Goal: Task Accomplishment & Management: Complete application form

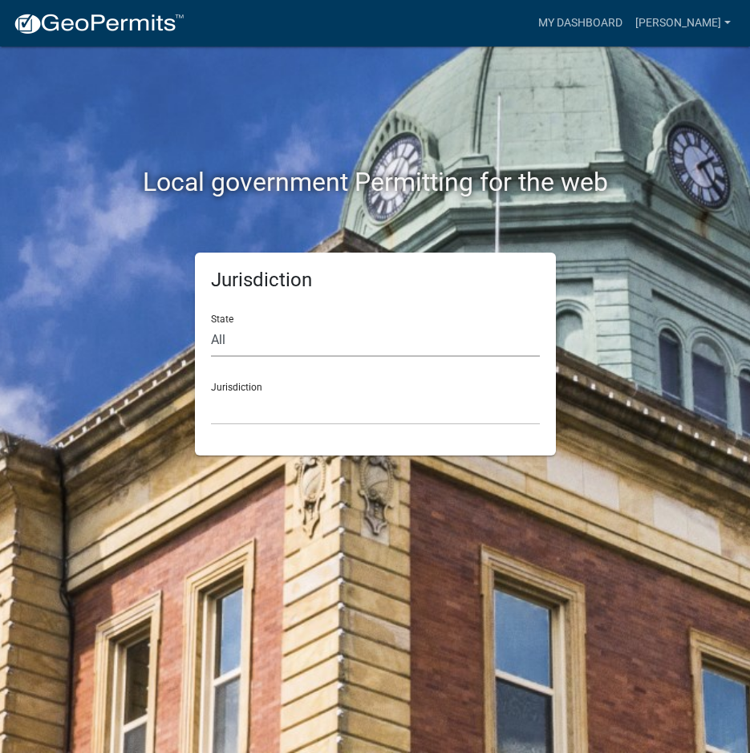
drag, startPoint x: 0, startPoint y: 0, endPoint x: 264, endPoint y: 338, distance: 428.5
click at [267, 338] on select "All [US_STATE] [US_STATE] [US_STATE] [US_STATE] [US_STATE] [US_STATE] [US_STATE…" at bounding box center [375, 340] width 329 height 33
select select "[US_STATE]"
click at [211, 324] on select "All [US_STATE] [US_STATE] [US_STATE] [US_STATE] [US_STATE] [US_STATE] [US_STATE…" at bounding box center [375, 340] width 329 height 33
click at [249, 411] on select "City of [GEOGRAPHIC_DATA], [US_STATE] City of [GEOGRAPHIC_DATA], [US_STATE] Cit…" at bounding box center [375, 408] width 329 height 33
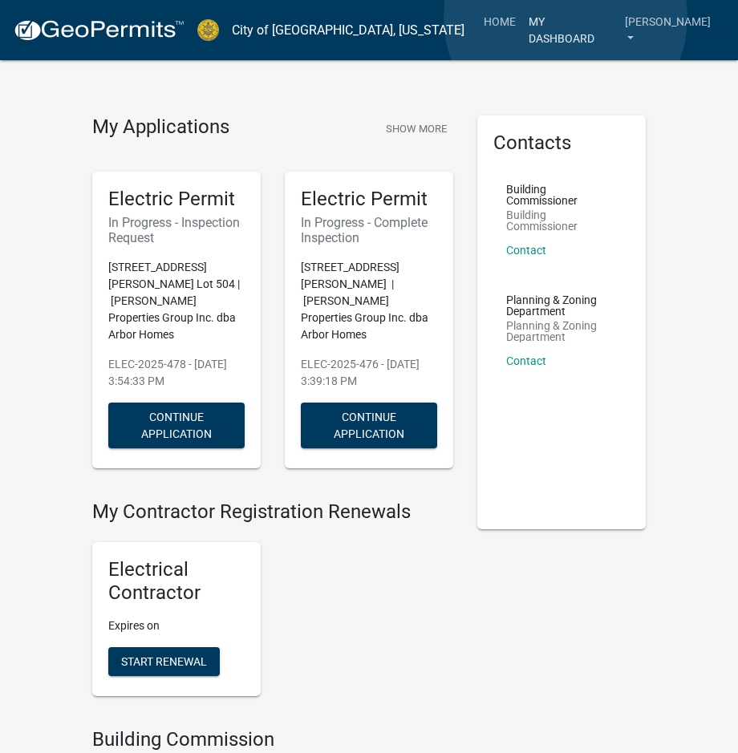
click at [565, 18] on link "My Dashboard" at bounding box center [570, 29] width 96 height 47
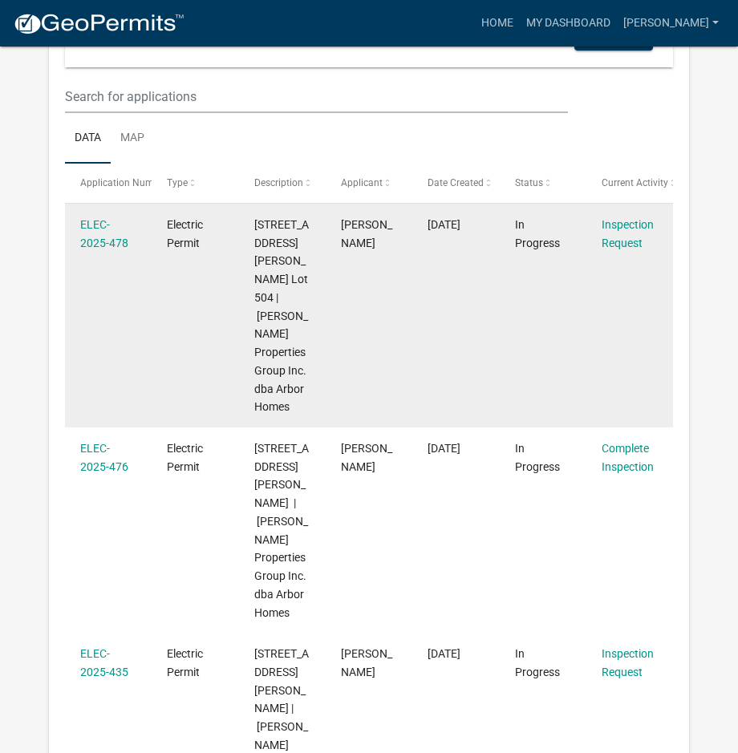
scroll to position [241, 0]
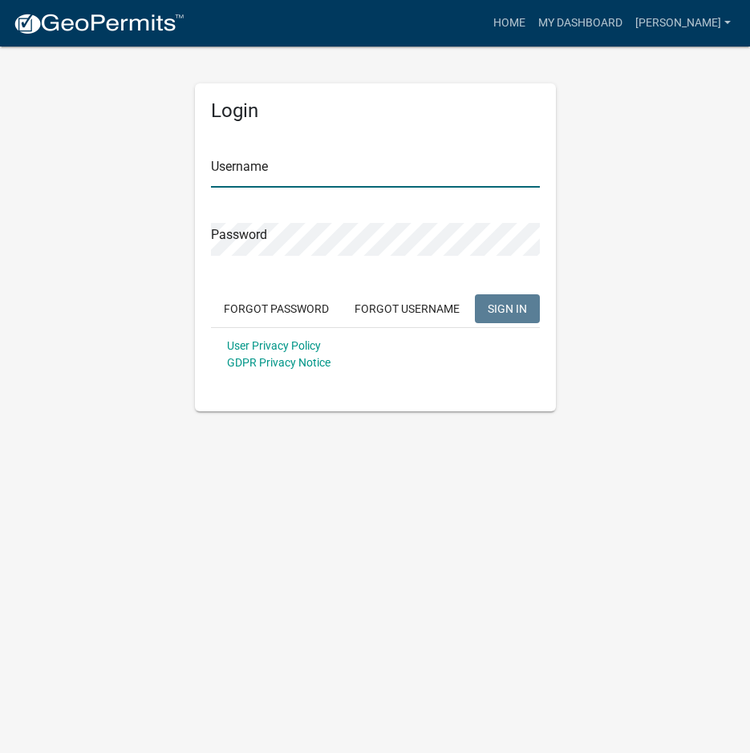
type input "[PERSON_NAME]"
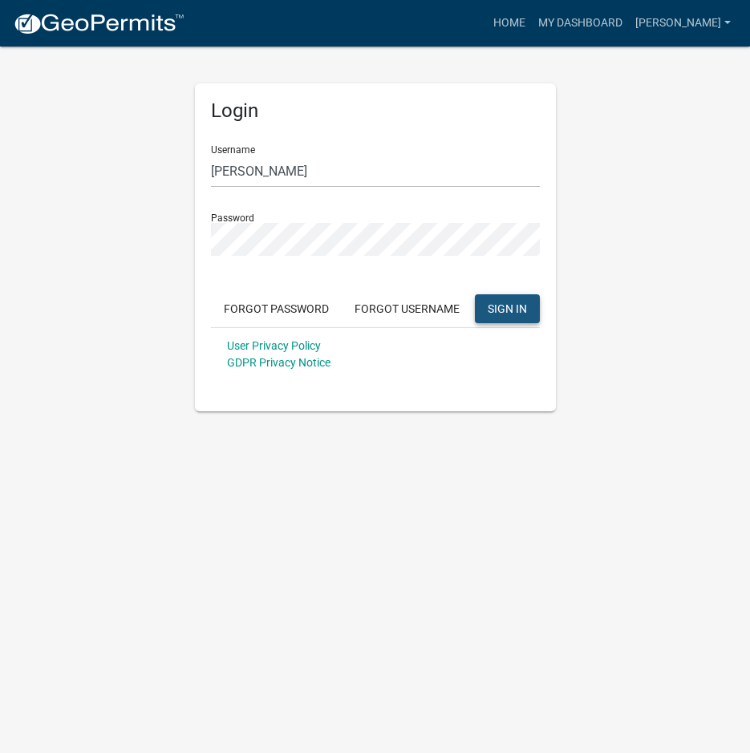
click at [496, 307] on span "SIGN IN" at bounding box center [507, 308] width 39 height 13
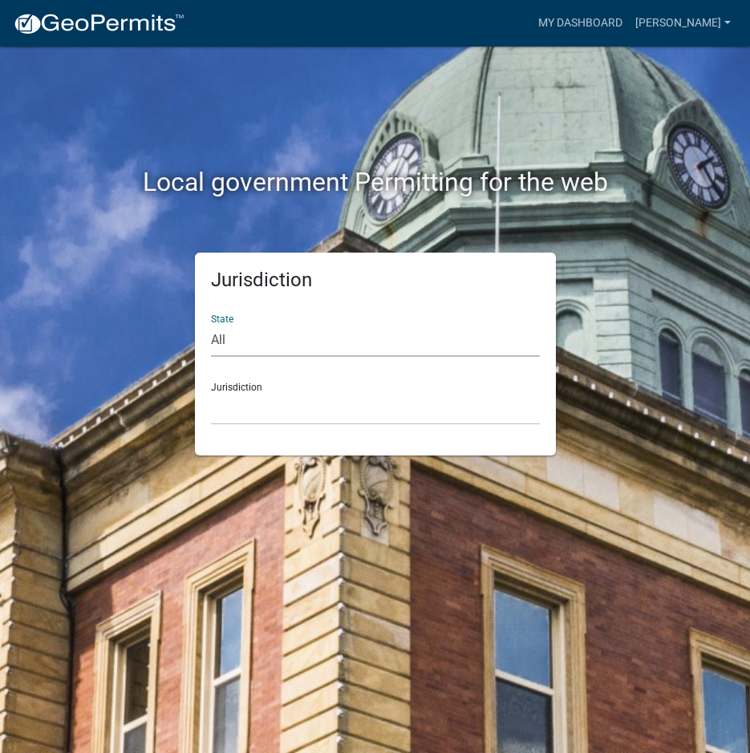
click at [265, 339] on select "All [US_STATE] [US_STATE] [US_STATE] [US_STATE] [US_STATE] [US_STATE] [US_STATE…" at bounding box center [375, 340] width 329 height 33
select select "[US_STATE]"
click at [211, 324] on select "All [US_STATE] [US_STATE] [US_STATE] [US_STATE] [US_STATE] [US_STATE] [US_STATE…" at bounding box center [375, 340] width 329 height 33
click at [245, 417] on select "City of [GEOGRAPHIC_DATA], [US_STATE] City of [GEOGRAPHIC_DATA], [US_STATE] Cit…" at bounding box center [375, 408] width 329 height 33
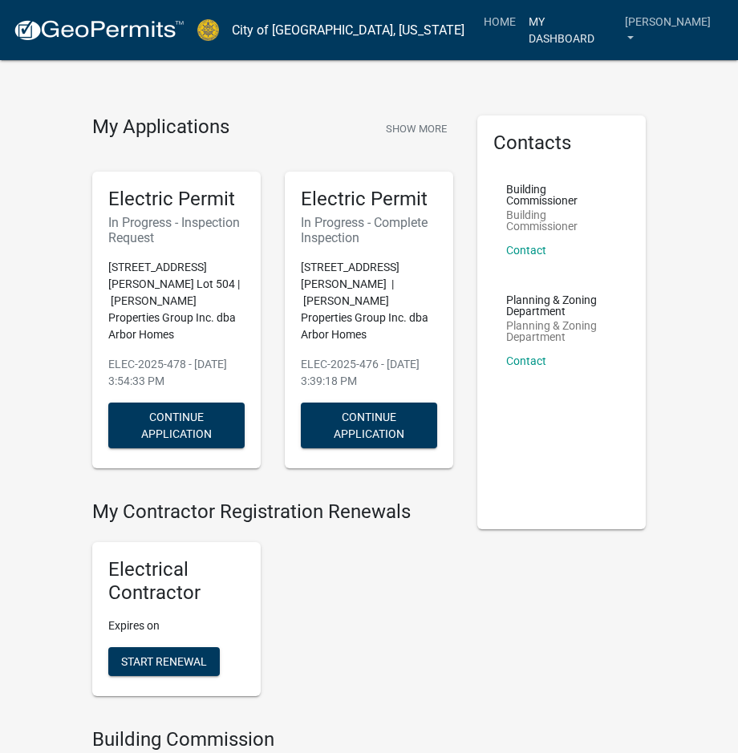
click at [580, 16] on link "My Dashboard" at bounding box center [570, 29] width 96 height 47
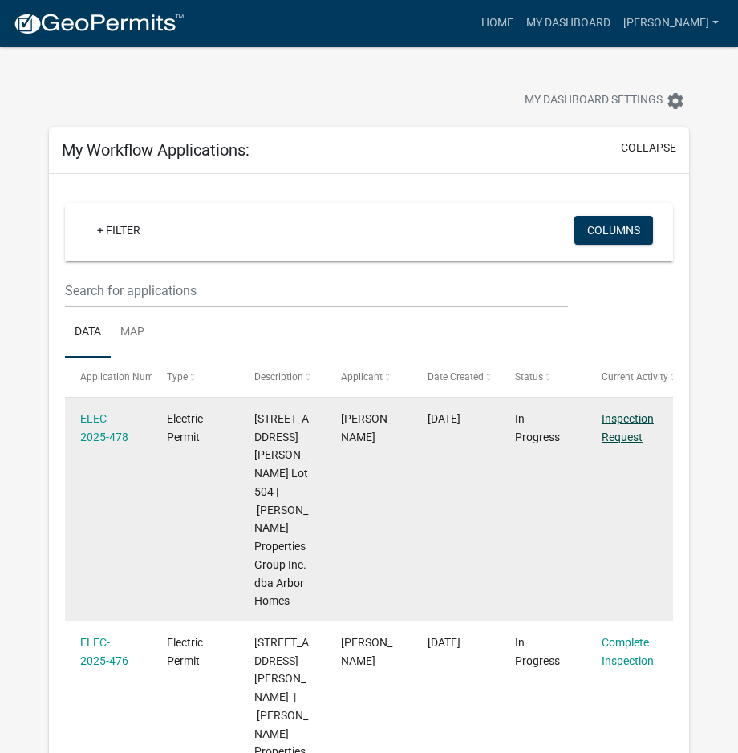
click at [627, 440] on link "Inspection Request" at bounding box center [628, 427] width 52 height 31
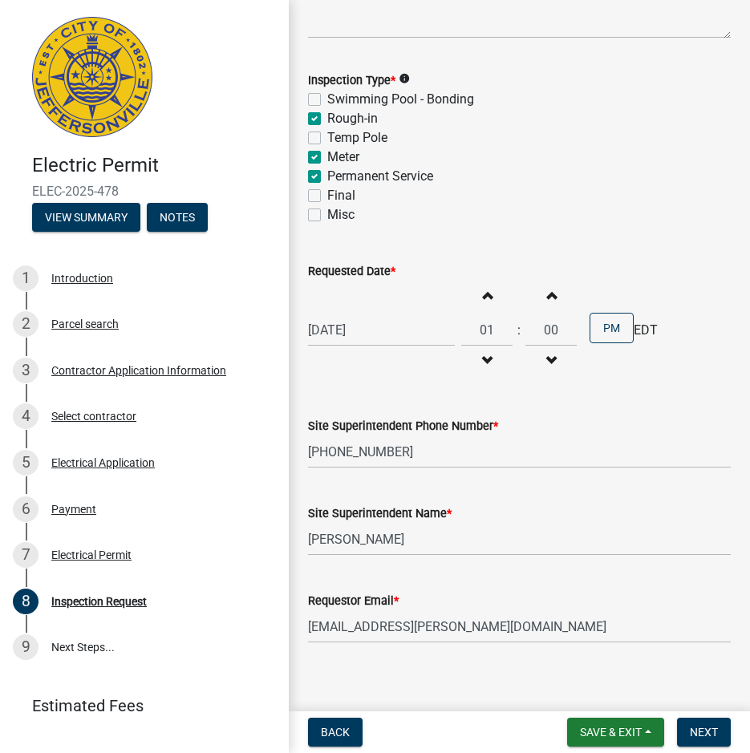
scroll to position [182, 0]
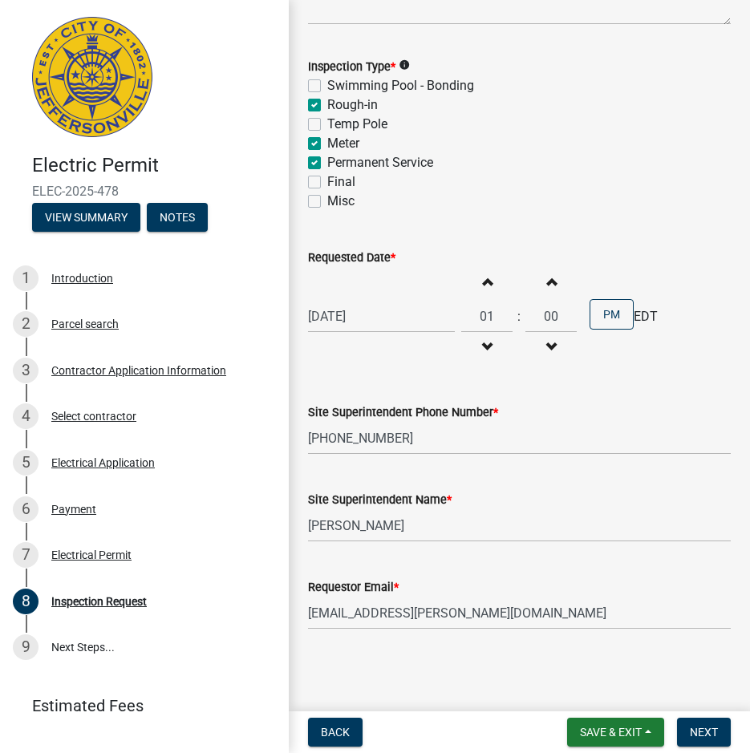
select select "9"
select select "2025"
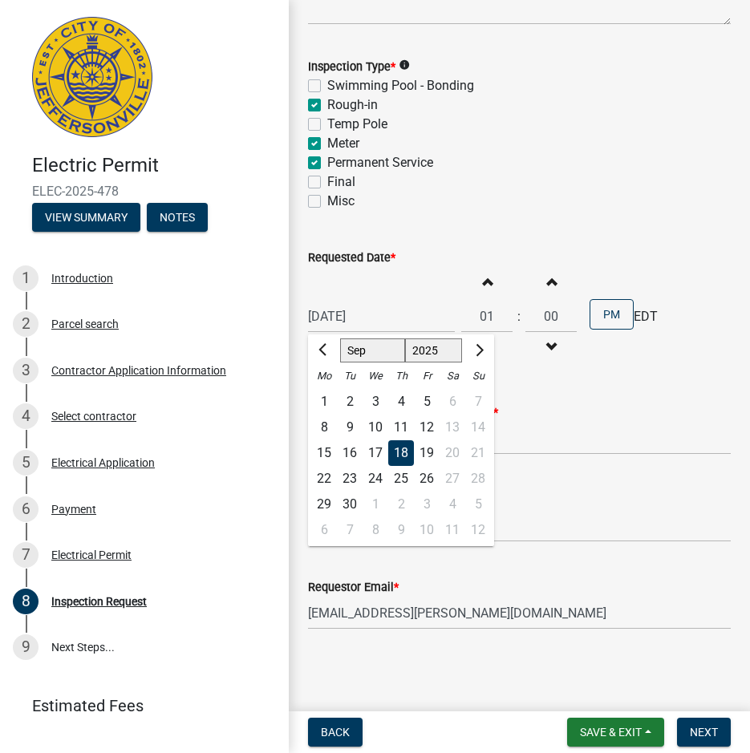
click at [383, 314] on div "09/18/2025 Jan Feb Mar Apr May Jun Jul Aug Sep Oct Nov Dec 1525 1526 1527 1528 …" at bounding box center [381, 316] width 147 height 33
click at [383, 314] on input "09/18/2025" at bounding box center [381, 316] width 147 height 33
click at [592, 422] on input "502 616-5598" at bounding box center [519, 438] width 423 height 33
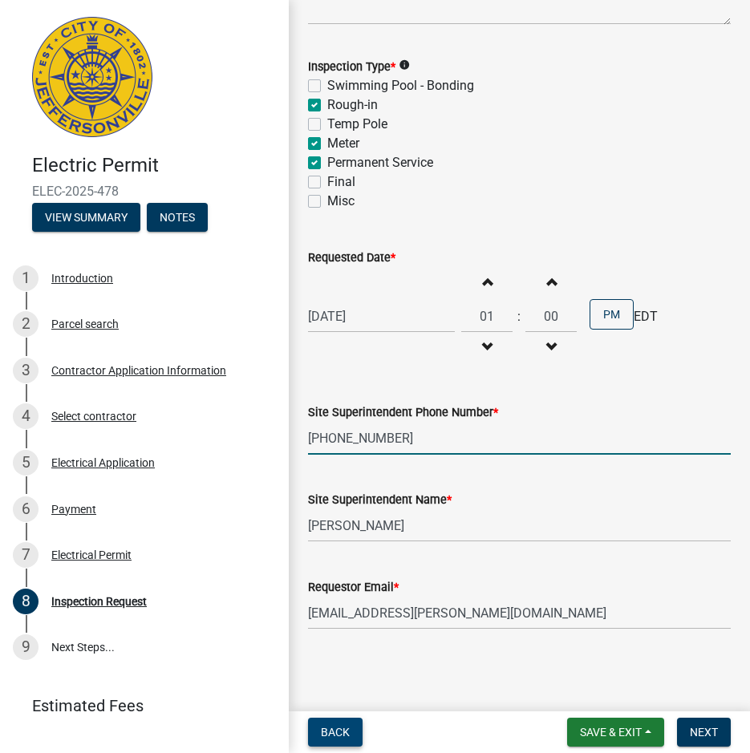
click at [351, 735] on button "Back" at bounding box center [335, 732] width 55 height 29
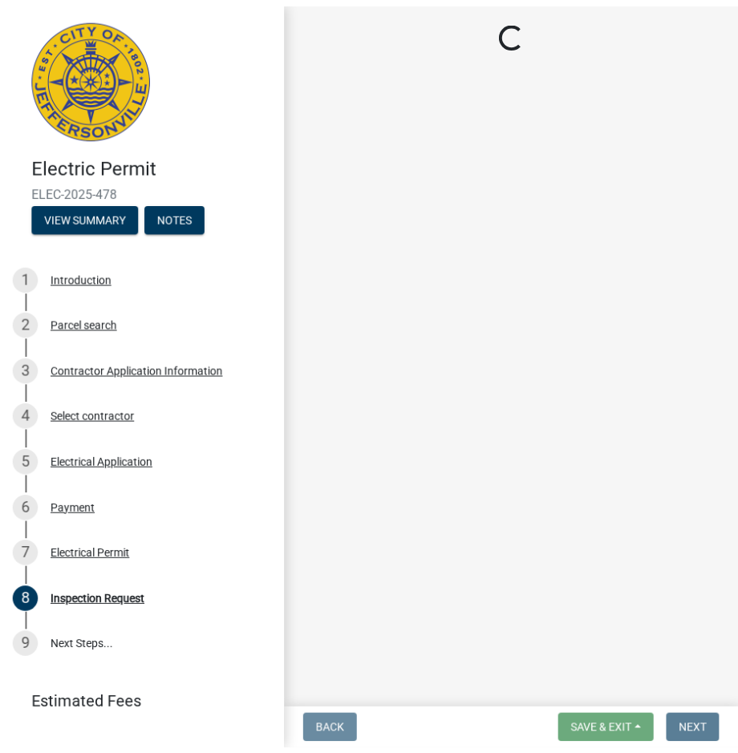
scroll to position [0, 0]
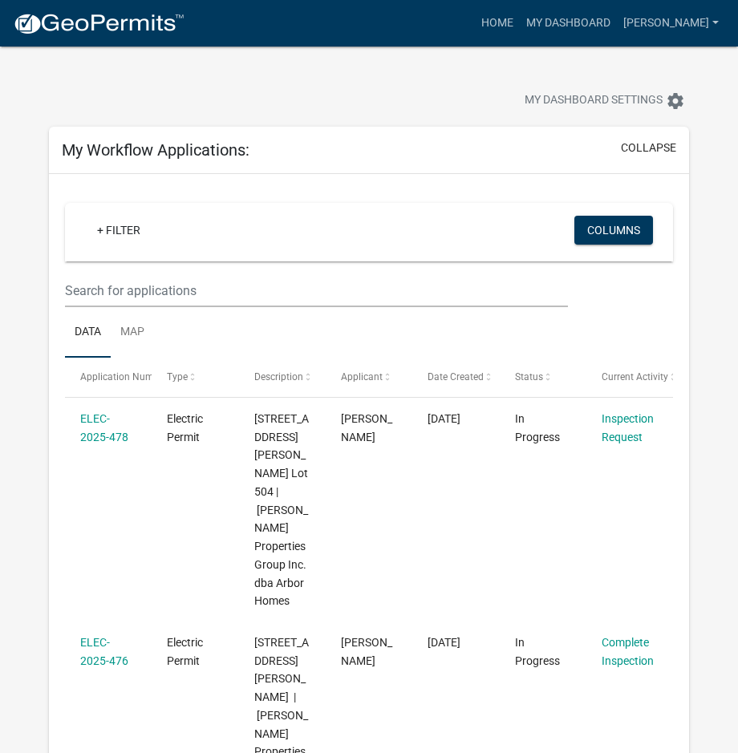
click at [652, 314] on ul "Data Map" at bounding box center [369, 332] width 608 height 51
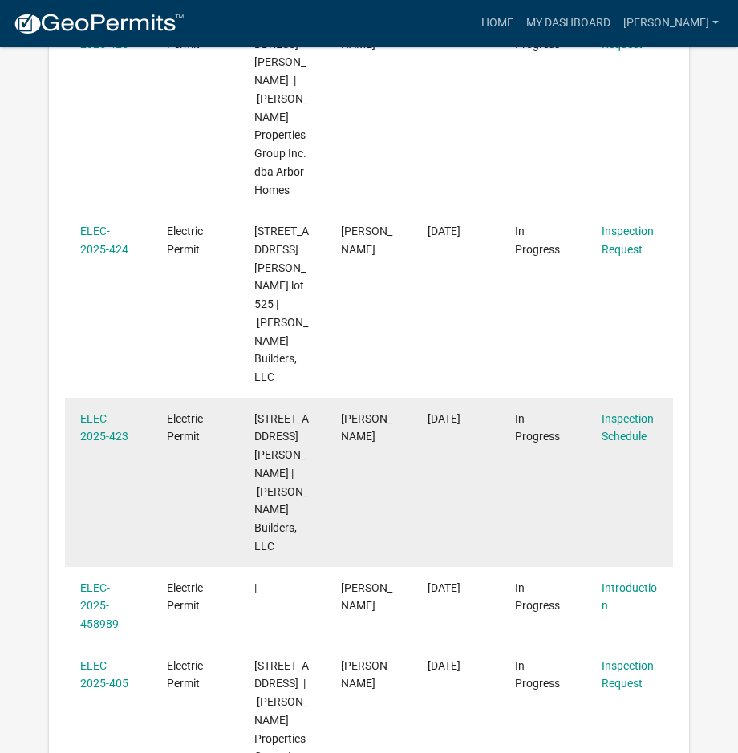
scroll to position [1444, 0]
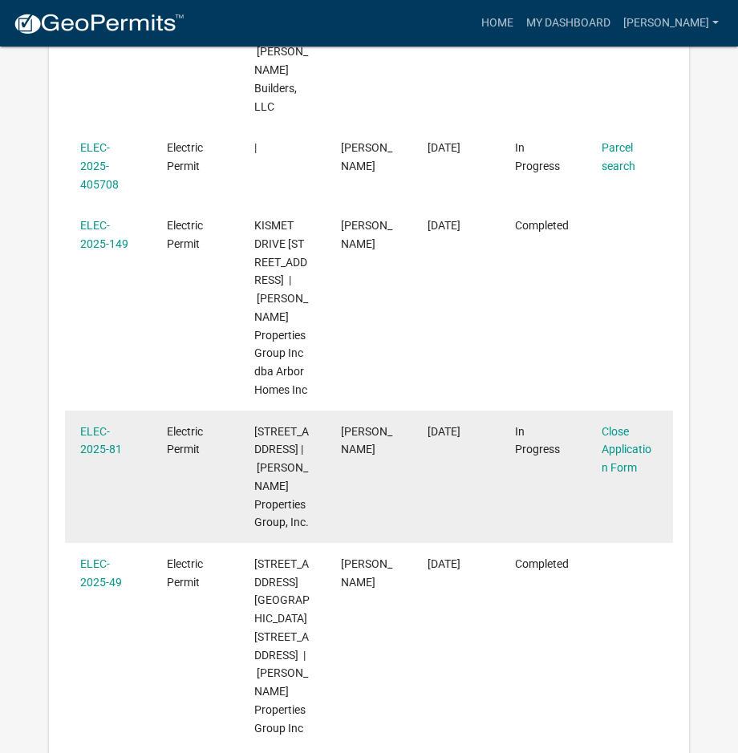
scroll to position [1524, 0]
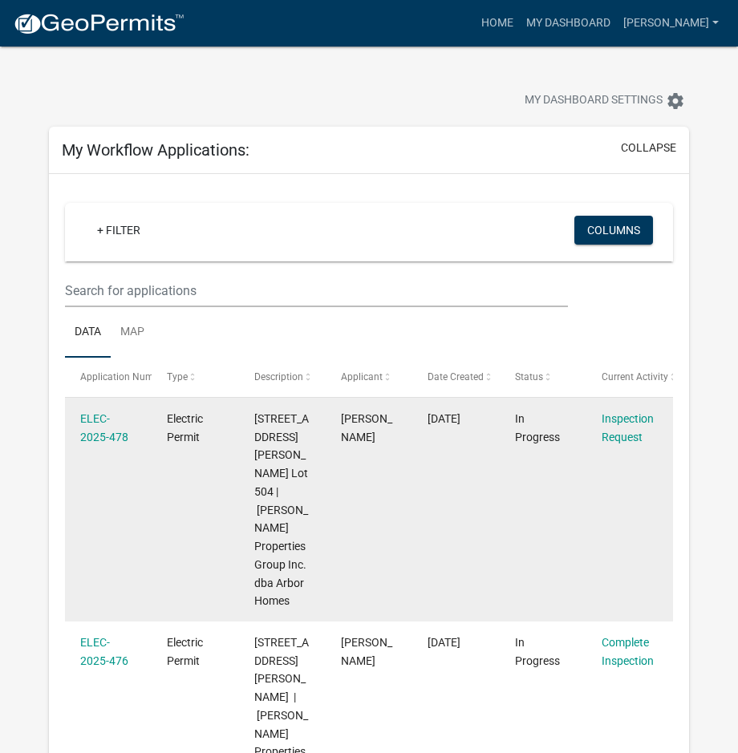
scroll to position [80, 0]
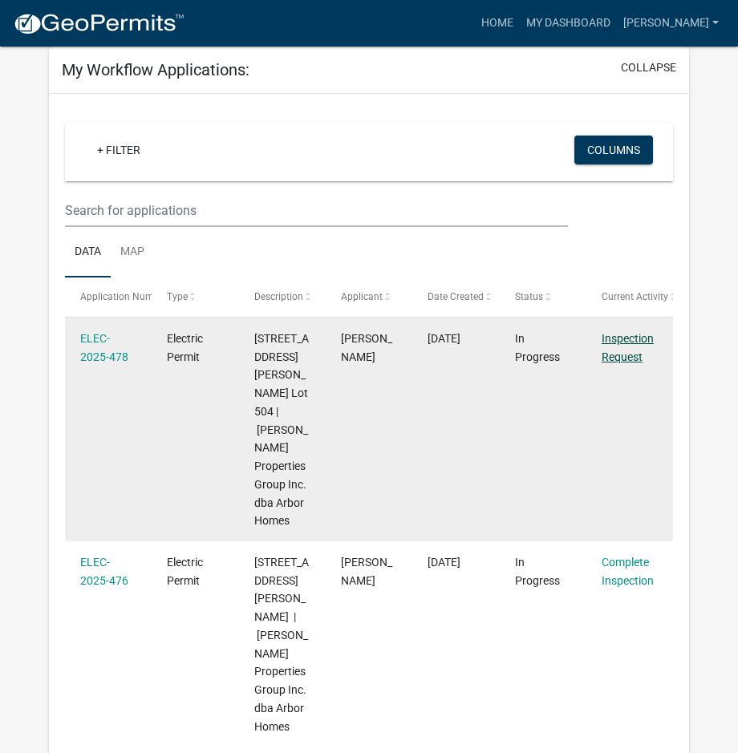
click at [625, 351] on link "Inspection Request" at bounding box center [628, 347] width 52 height 31
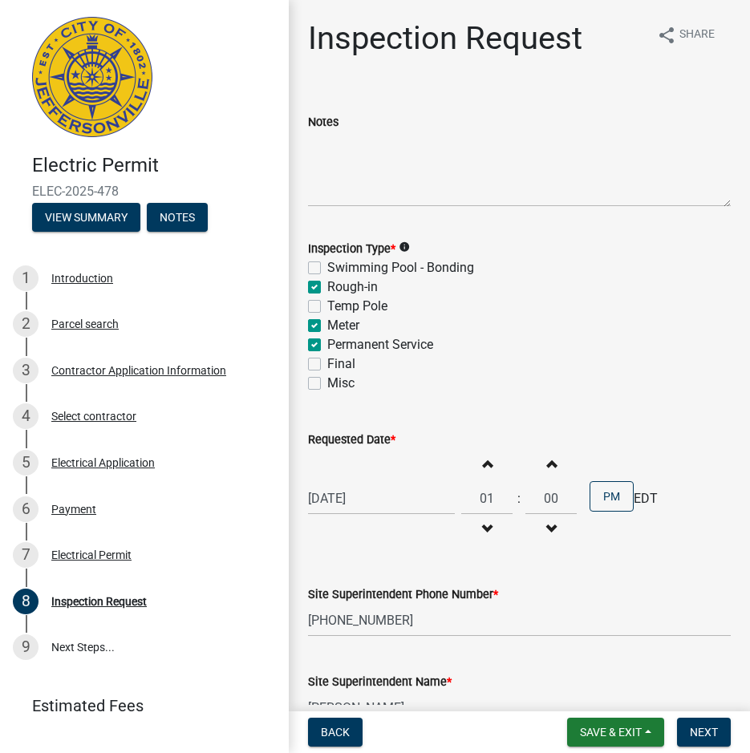
click at [327, 324] on label "Meter" at bounding box center [343, 325] width 32 height 19
click at [327, 324] on input "Meter" at bounding box center [332, 321] width 10 height 10
checkbox input "false"
checkbox input "true"
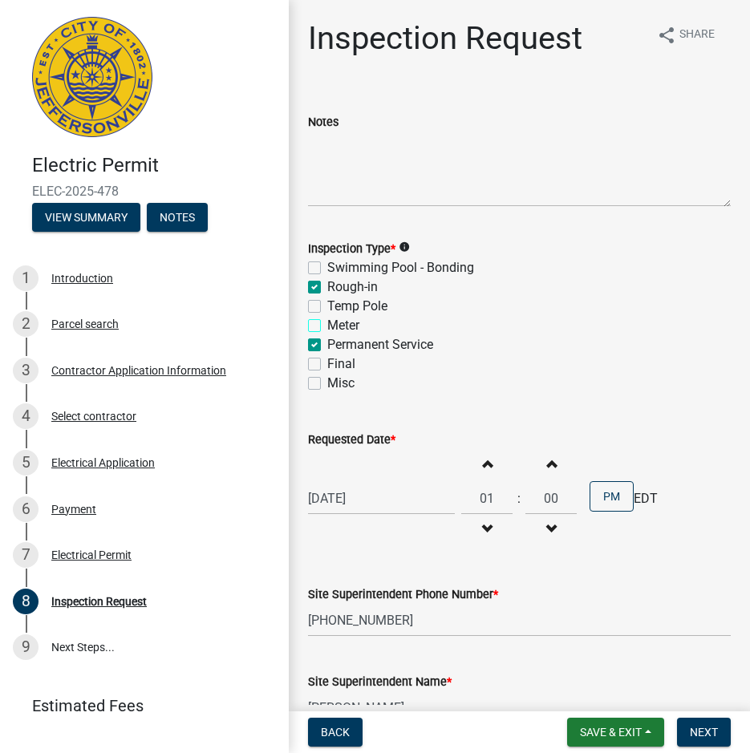
checkbox input "false"
checkbox input "true"
checkbox input "false"
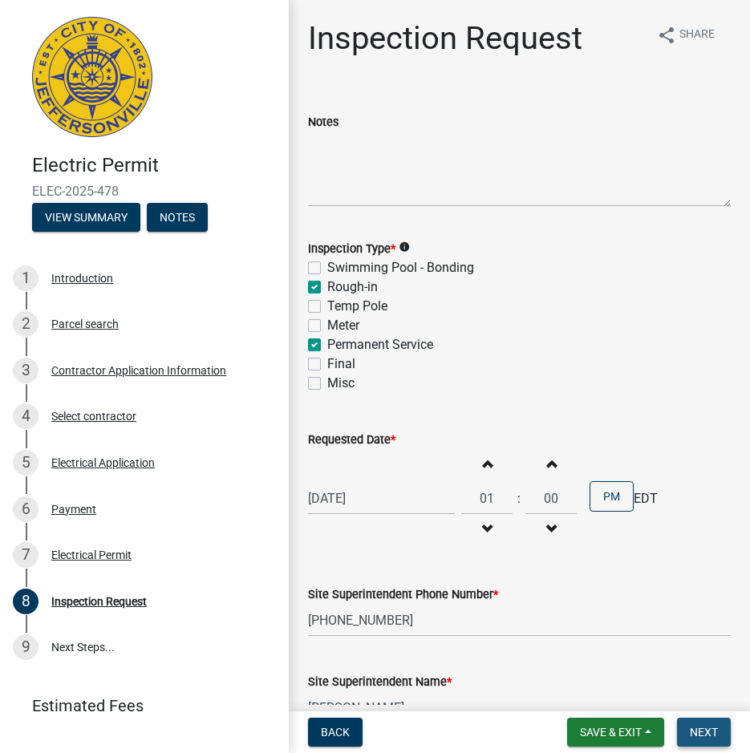
click at [700, 723] on button "Next" at bounding box center [704, 732] width 54 height 29
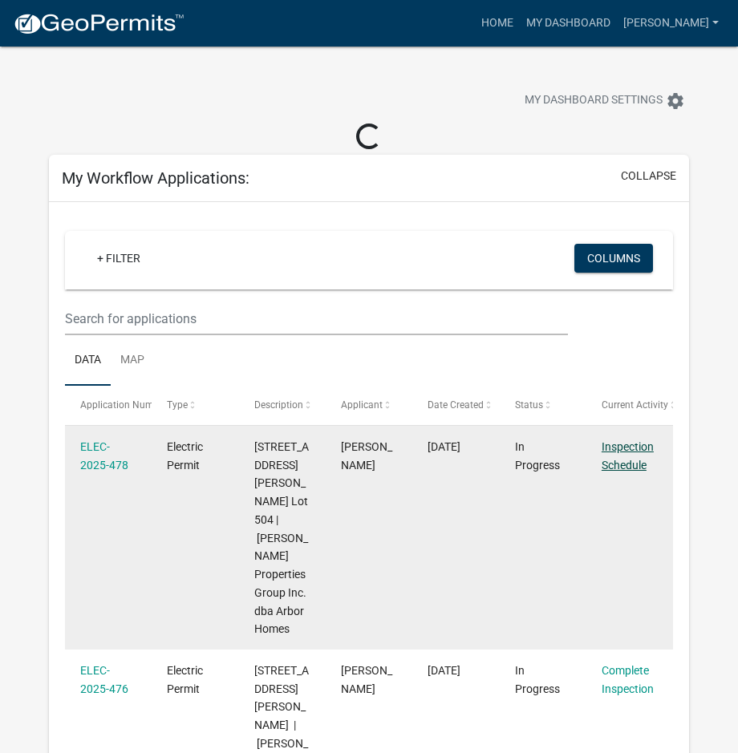
click at [628, 463] on link "Inspection Schedule" at bounding box center [628, 455] width 52 height 31
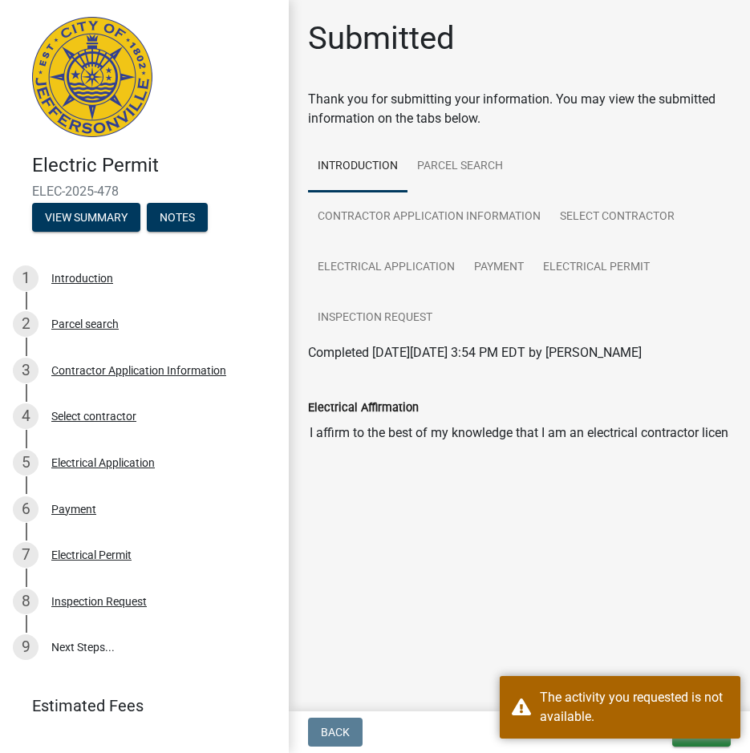
click at [663, 640] on main "Submitted Thank you for submitting your information. You may view the submitted…" at bounding box center [519, 352] width 461 height 705
click at [695, 742] on button "Exit" at bounding box center [701, 732] width 59 height 29
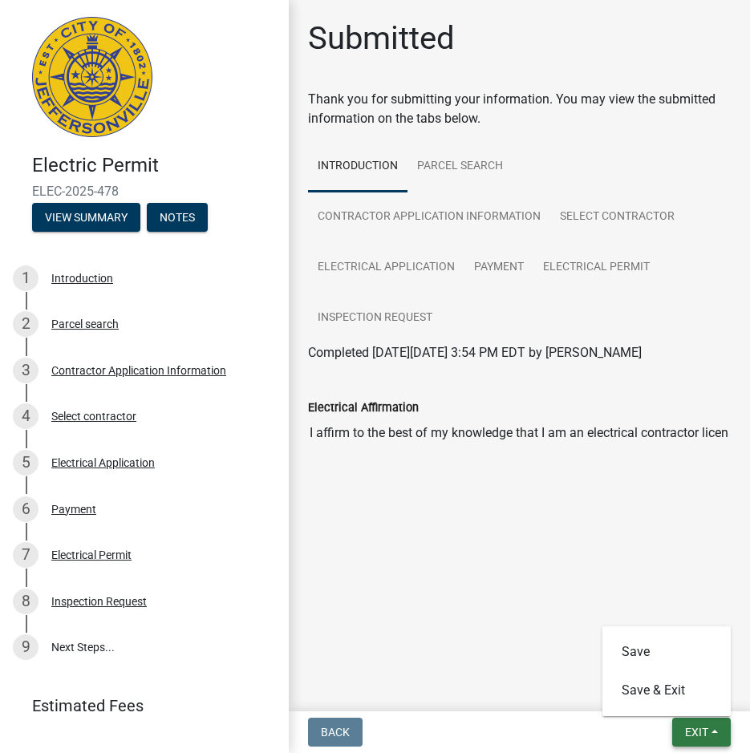
click at [698, 731] on span "Exit" at bounding box center [696, 732] width 23 height 13
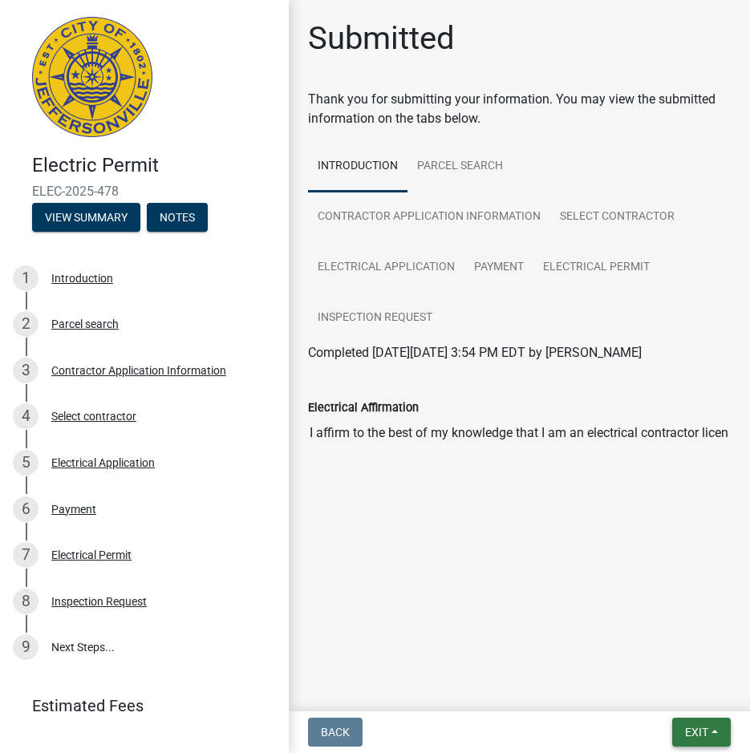
click at [698, 731] on span "Exit" at bounding box center [696, 732] width 23 height 13
click at [659, 687] on button "Save & Exit" at bounding box center [666, 690] width 128 height 38
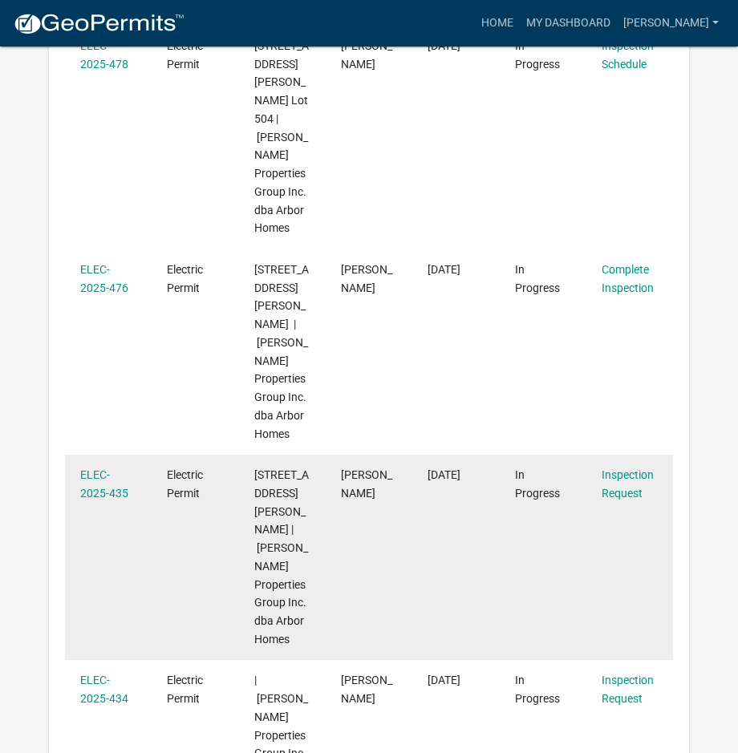
scroll to position [401, 0]
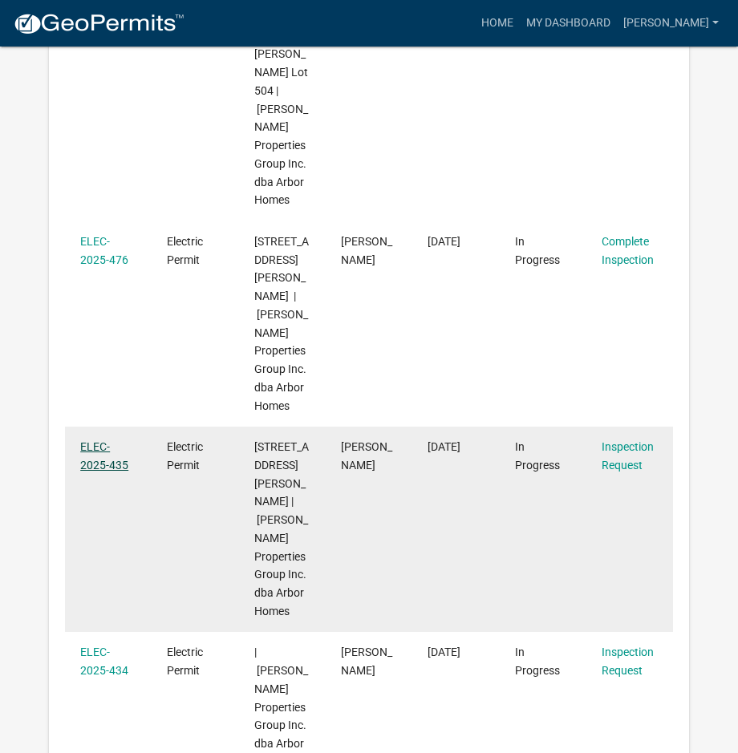
click at [105, 440] on link "ELEC-2025-435" at bounding box center [104, 455] width 48 height 31
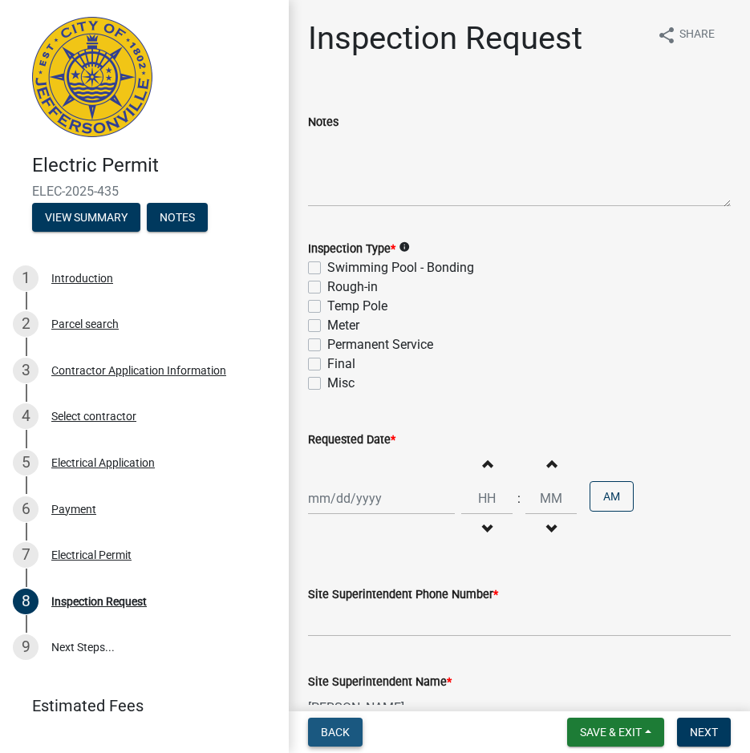
click at [346, 727] on span "Back" at bounding box center [335, 732] width 29 height 13
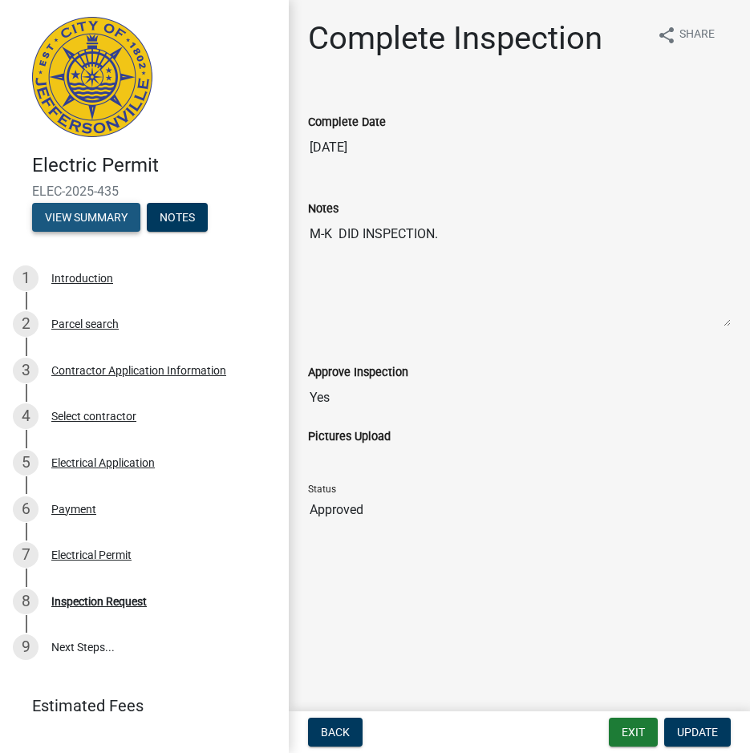
click at [105, 213] on button "View Summary" at bounding box center [86, 217] width 108 height 29
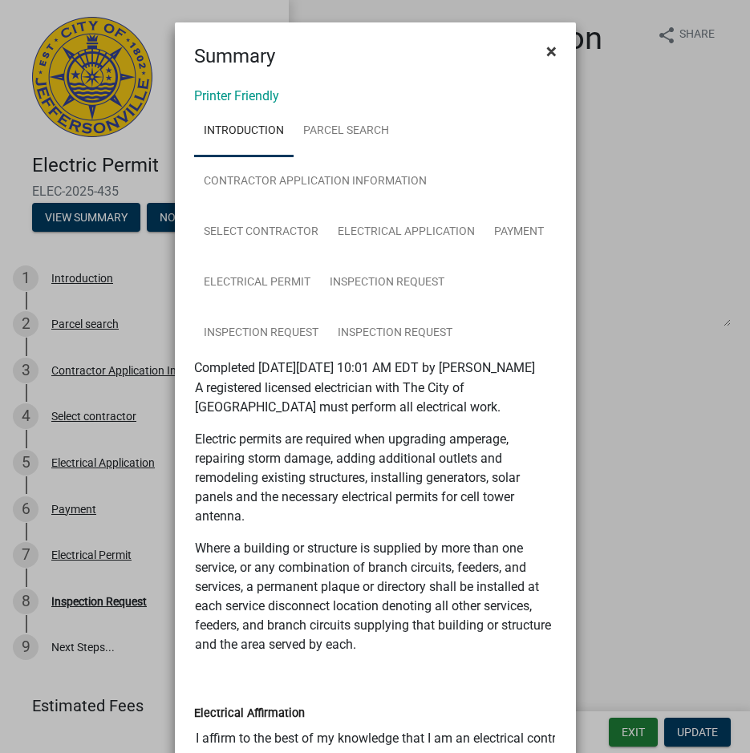
click at [546, 47] on span "×" at bounding box center [551, 51] width 10 height 22
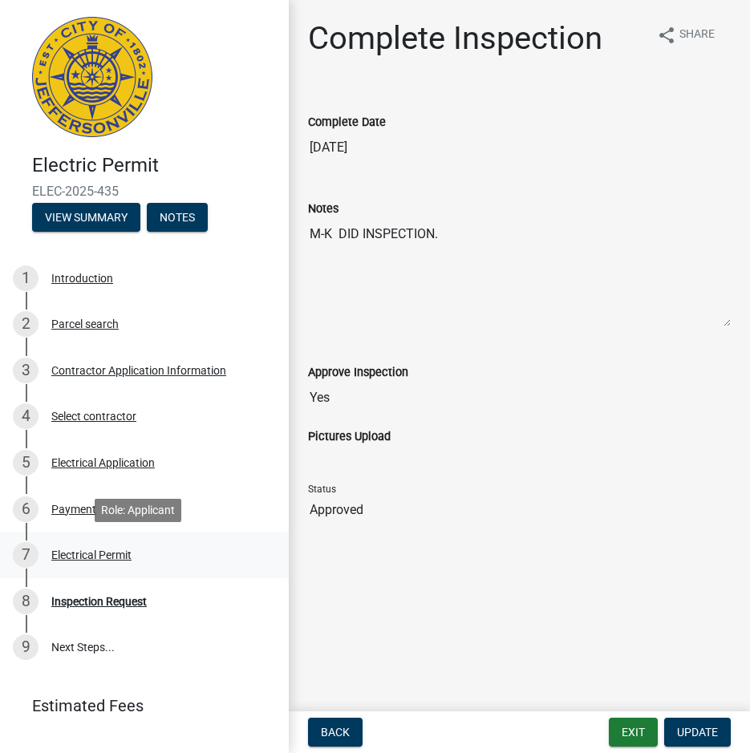
click at [79, 553] on div "Electrical Permit" at bounding box center [91, 554] width 80 height 11
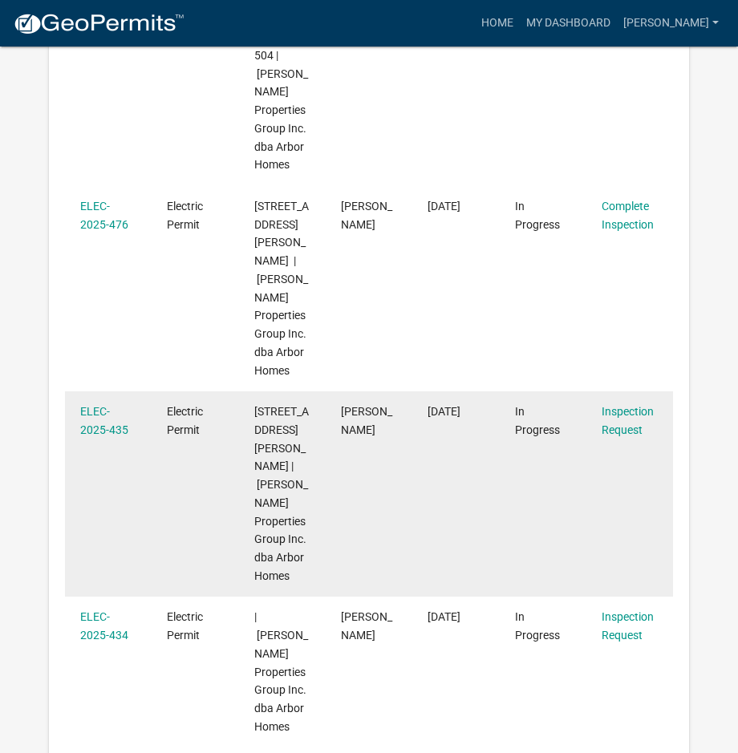
scroll to position [453, 0]
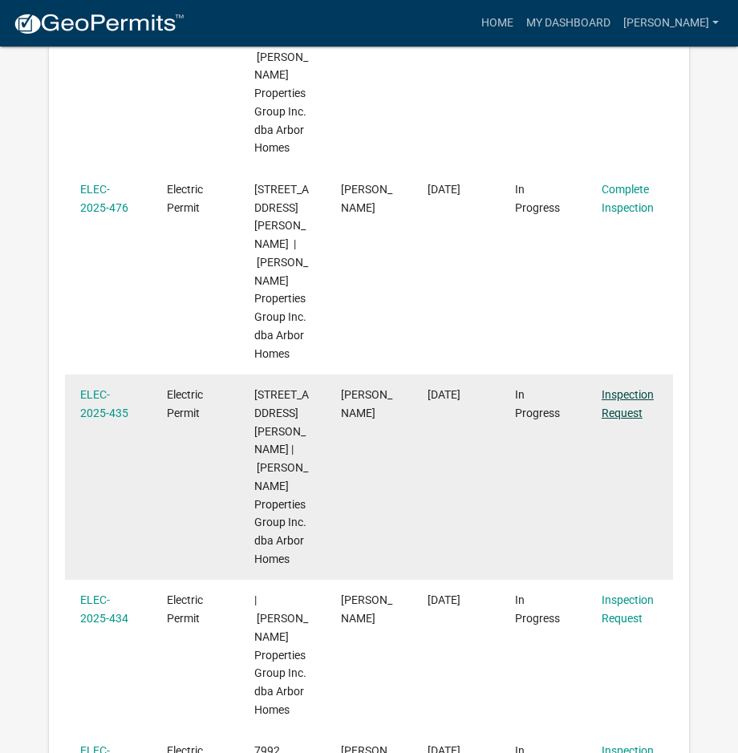
click at [609, 388] on link "Inspection Request" at bounding box center [628, 403] width 52 height 31
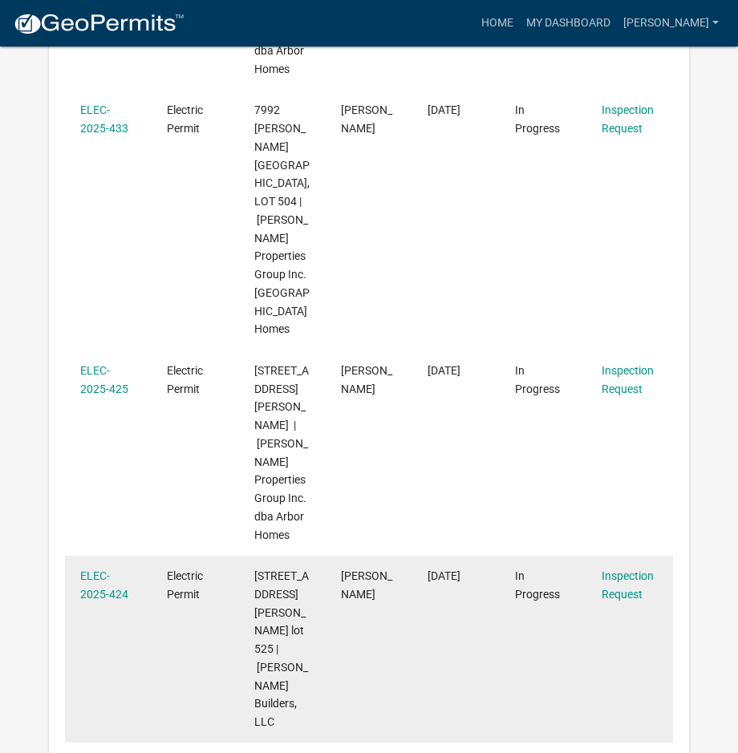
scroll to position [1095, 0]
click at [634, 569] on link "Inspection Request" at bounding box center [628, 584] width 52 height 31
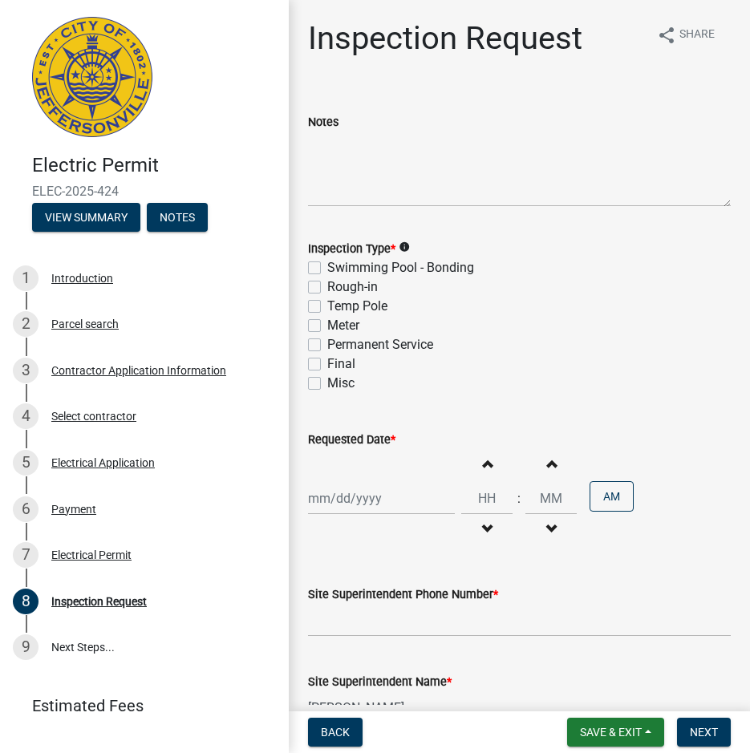
click at [327, 284] on label "Rough-in" at bounding box center [352, 287] width 51 height 19
click at [327, 284] on input "Rough-in" at bounding box center [332, 283] width 10 height 10
checkbox input "true"
checkbox input "false"
checkbox input "true"
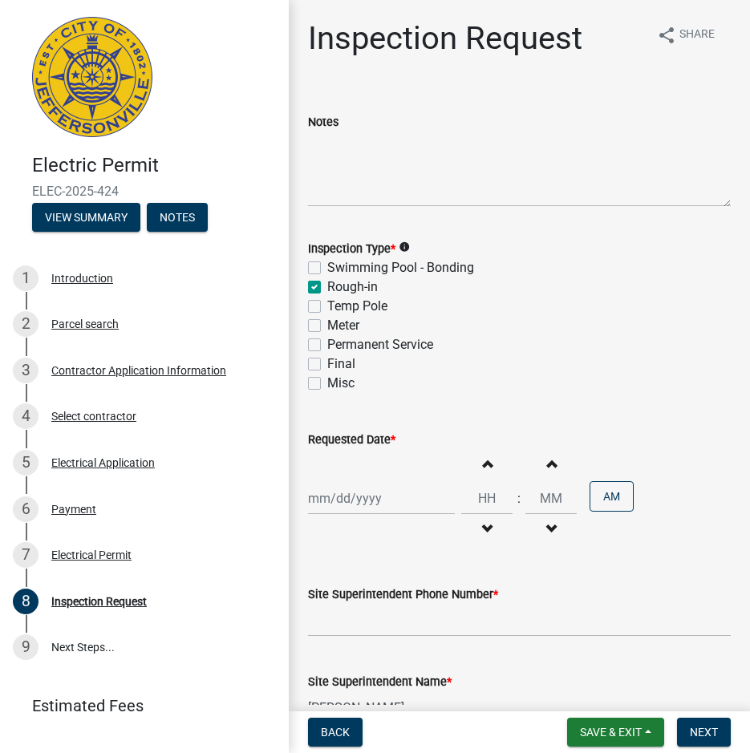
checkbox input "false"
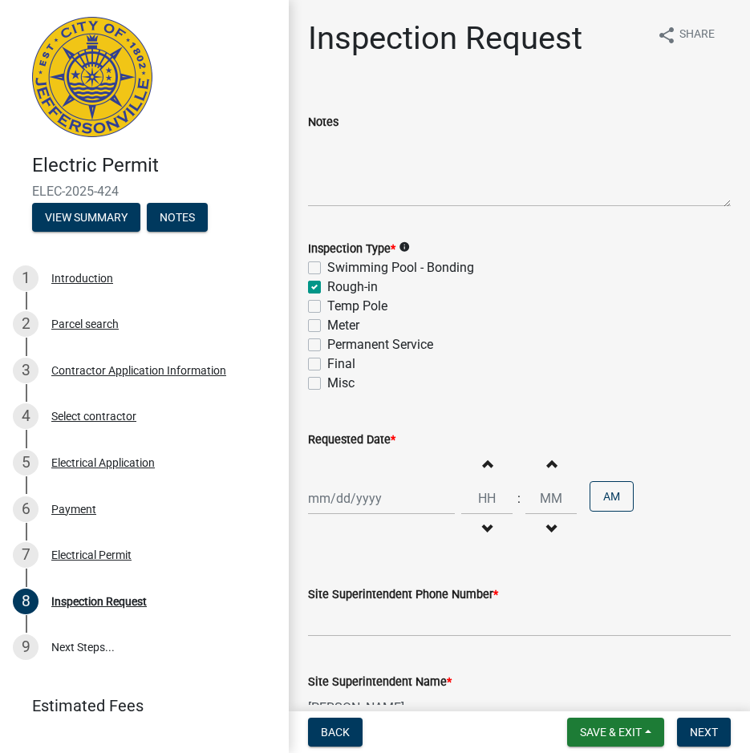
click at [327, 346] on label "Permanent Service" at bounding box center [380, 344] width 106 height 19
click at [327, 346] on input "Permanent Service" at bounding box center [332, 340] width 10 height 10
checkbox input "true"
checkbox input "false"
checkbox input "true"
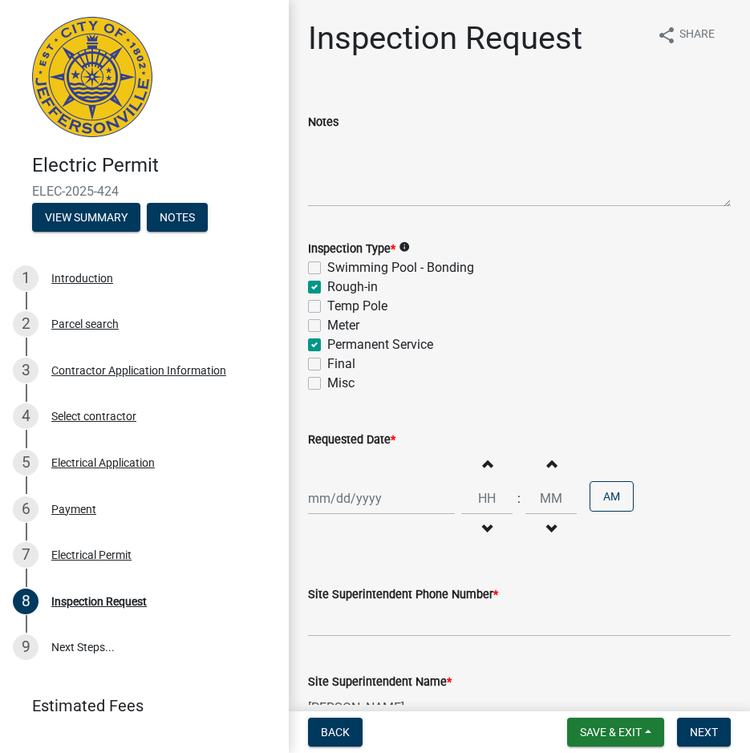
checkbox input "false"
checkbox input "true"
checkbox input "false"
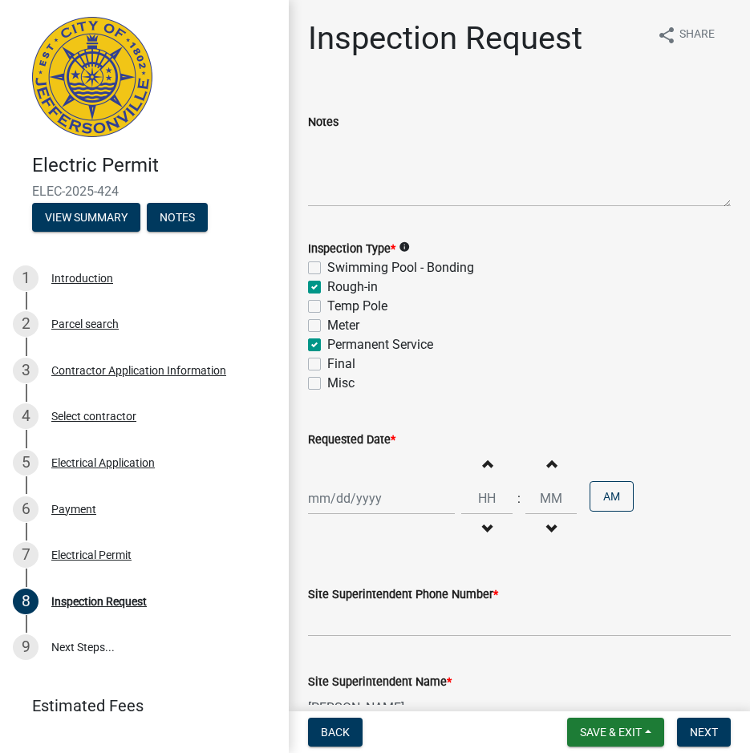
click at [403, 508] on div at bounding box center [381, 498] width 147 height 33
select select "9"
select select "2025"
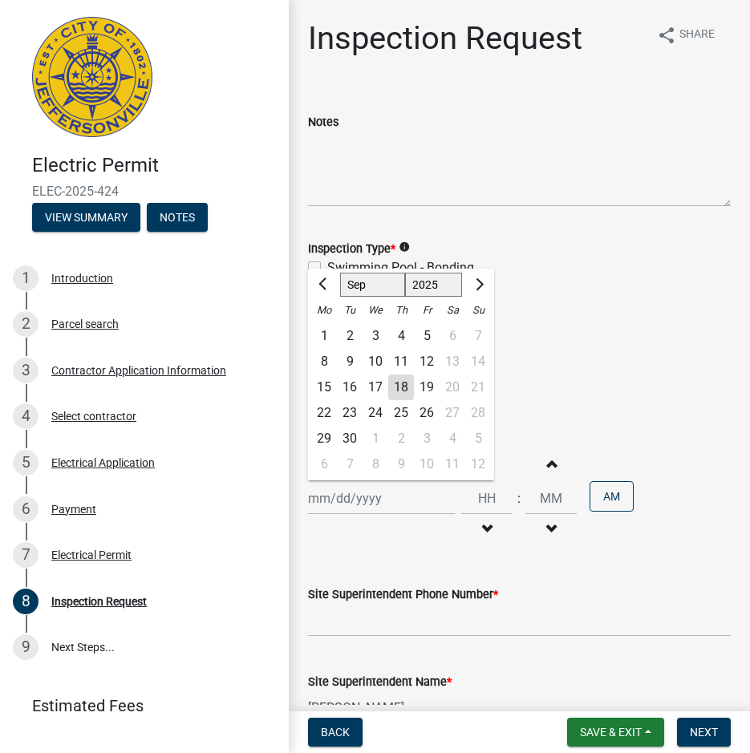
click at [424, 384] on div "19" at bounding box center [427, 388] width 26 height 26
type input "09/19/2025"
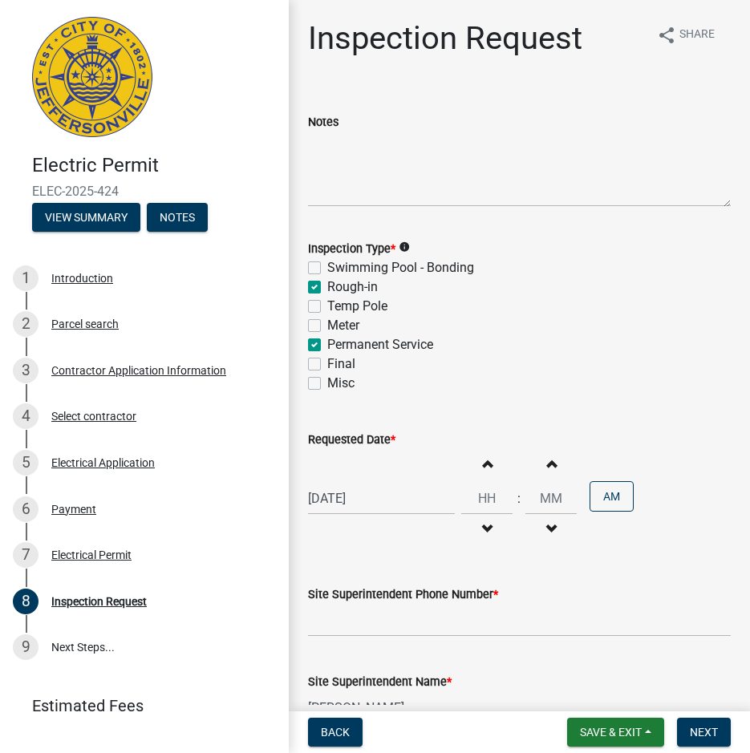
click at [483, 462] on span "button" at bounding box center [487, 463] width 8 height 13
type input "01"
type input "00"
click at [483, 523] on span "button" at bounding box center [487, 529] width 8 height 13
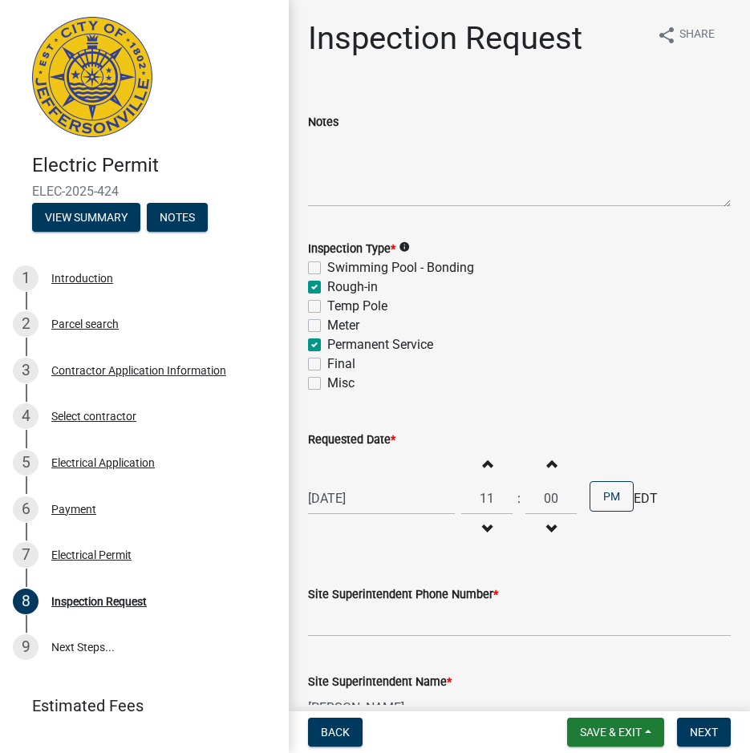
click at [483, 523] on span "button" at bounding box center [487, 529] width 8 height 13
click at [476, 467] on button "Increment hours" at bounding box center [487, 463] width 34 height 29
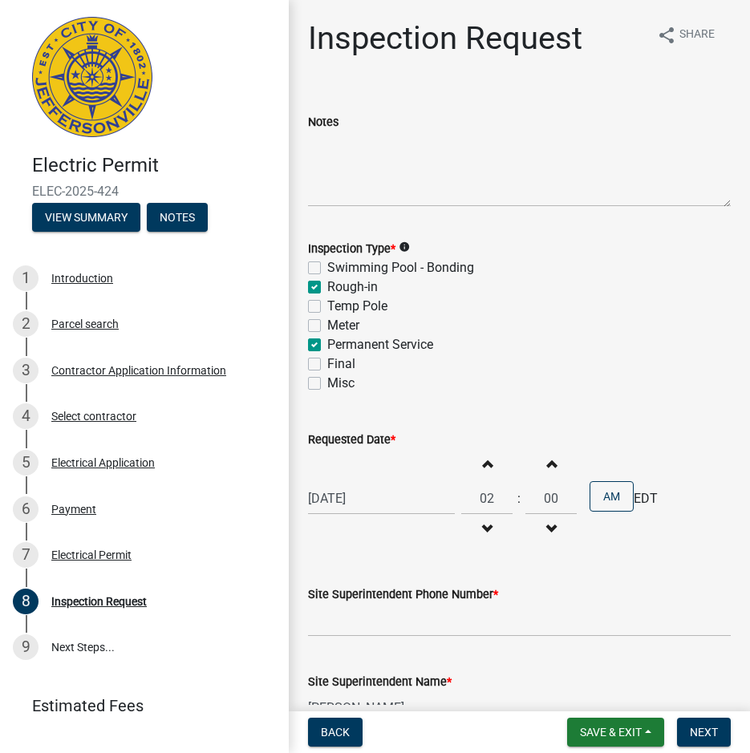
click at [476, 467] on button "Increment hours" at bounding box center [487, 463] width 34 height 29
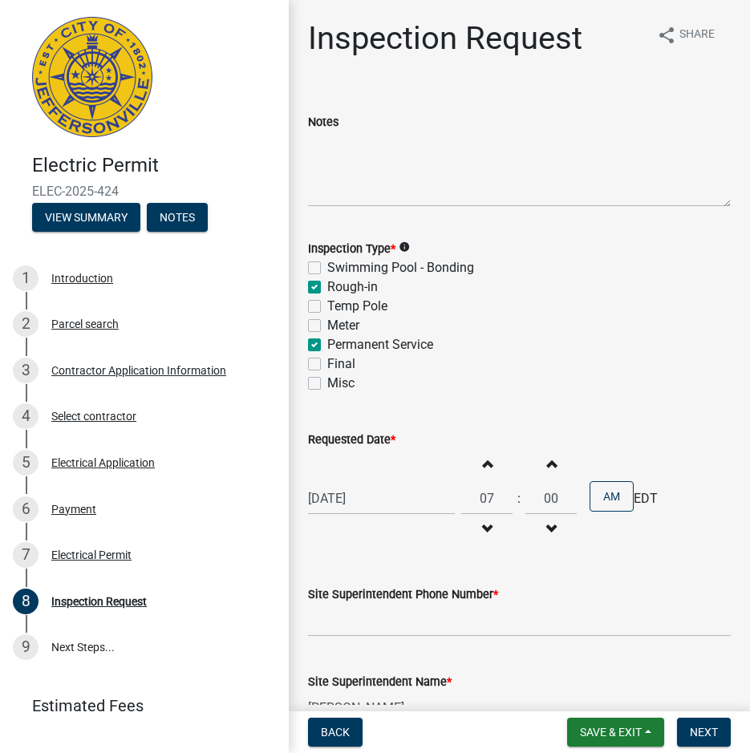
click at [476, 467] on button "Increment hours" at bounding box center [487, 463] width 34 height 29
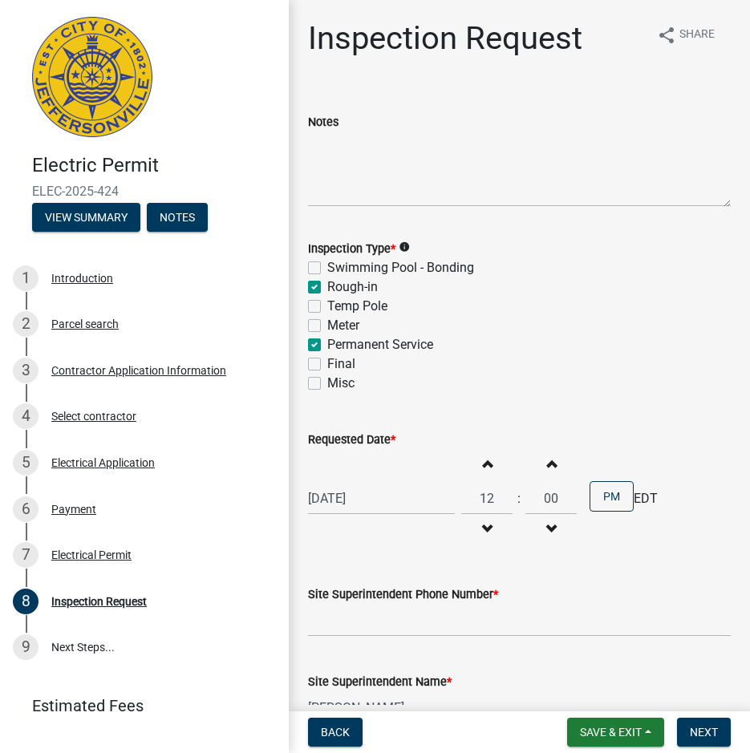
click at [476, 467] on button "Increment hours" at bounding box center [487, 463] width 34 height 29
type input "01"
click at [602, 625] on input "Site Superintendent Phone Number *" at bounding box center [519, 620] width 423 height 33
type input "502 616-5598"
type input "norbourne.thorpe@ies-co.com"
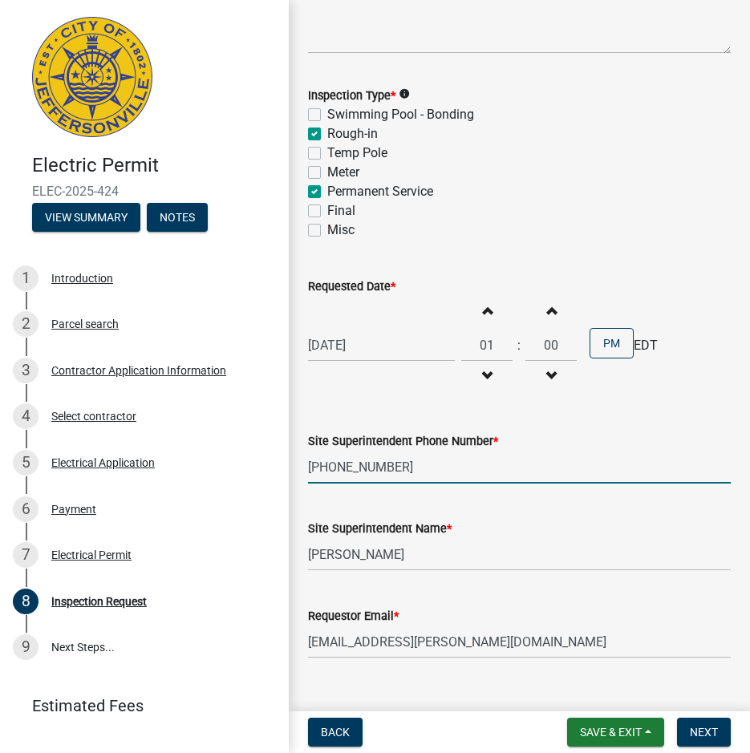
scroll to position [182, 0]
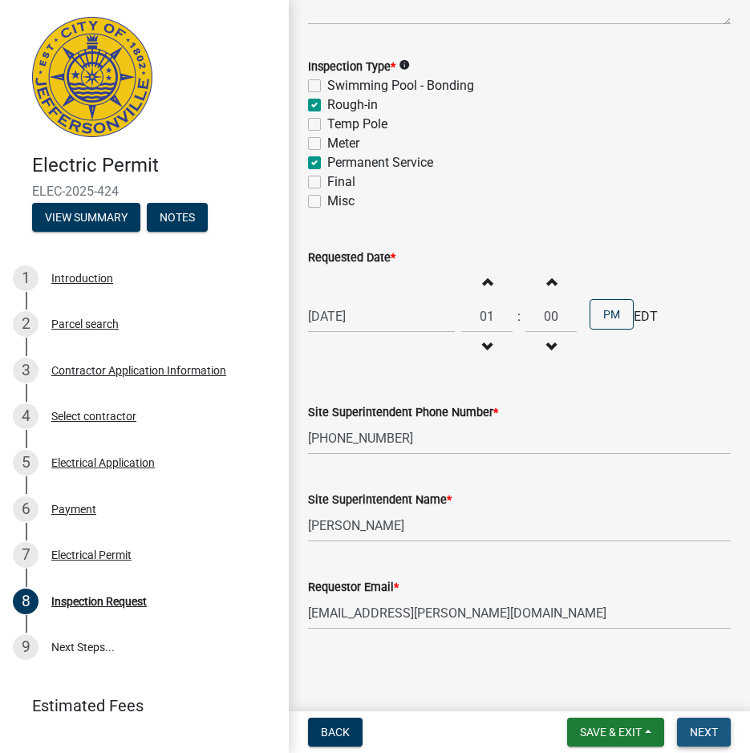
click at [722, 731] on button "Next" at bounding box center [704, 732] width 54 height 29
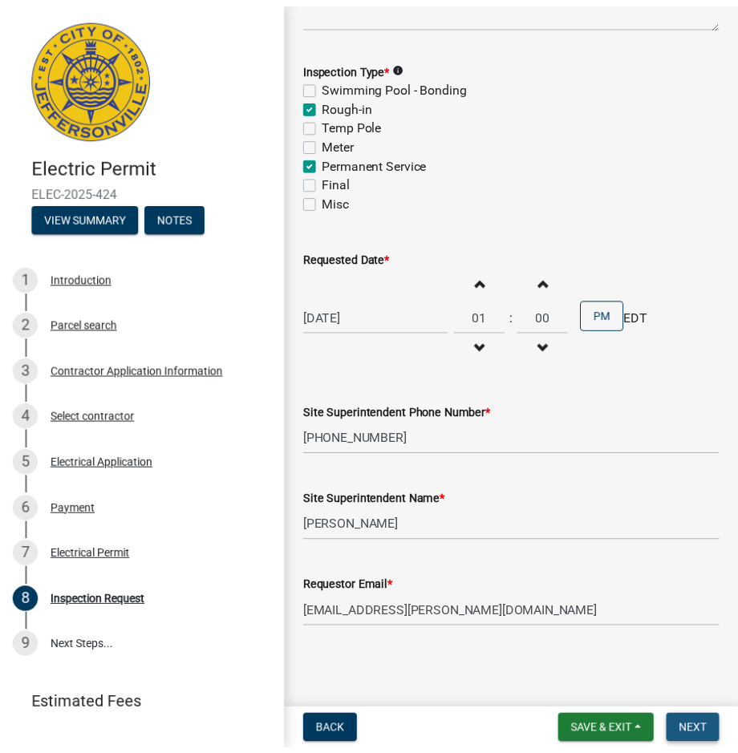
scroll to position [0, 0]
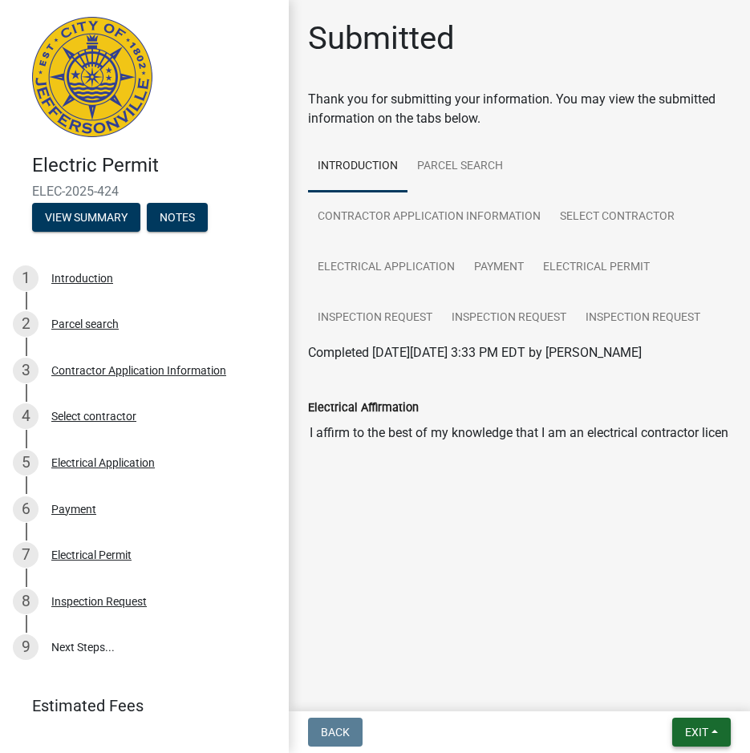
click at [722, 731] on button "Exit" at bounding box center [701, 732] width 59 height 29
click at [684, 692] on button "Save & Exit" at bounding box center [666, 690] width 128 height 38
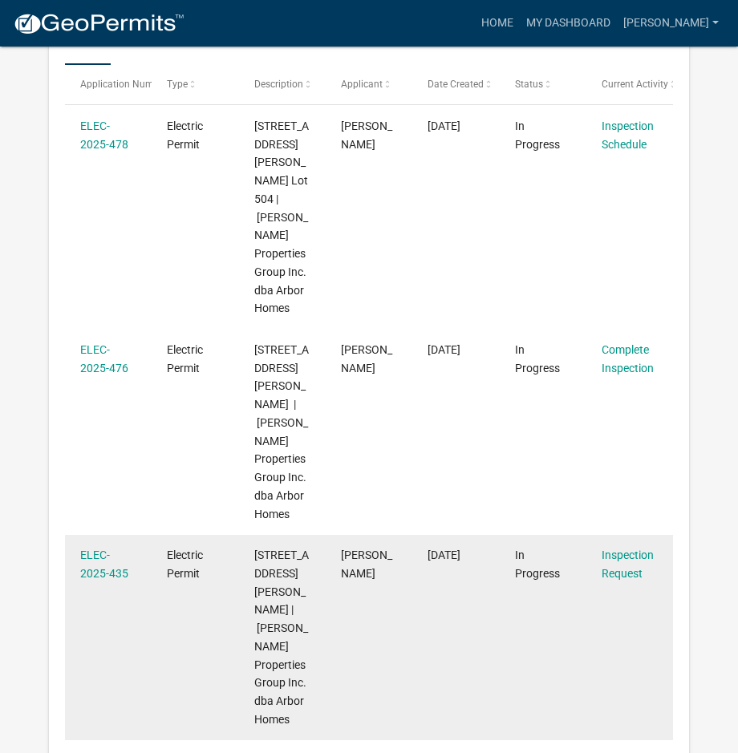
scroll to position [293, 0]
drag, startPoint x: 137, startPoint y: 541, endPoint x: 76, endPoint y: 513, distance: 67.1
click at [76, 535] on datatable-body-cell "ELEC-2025-435" at bounding box center [108, 637] width 87 height 205
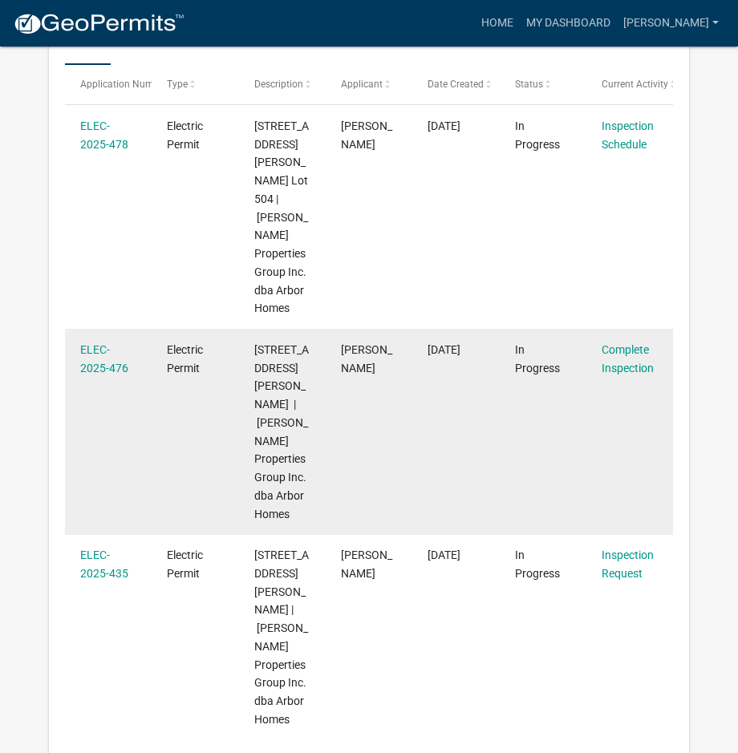
click at [568, 470] on datatable-body-cell "In Progress" at bounding box center [542, 431] width 87 height 205
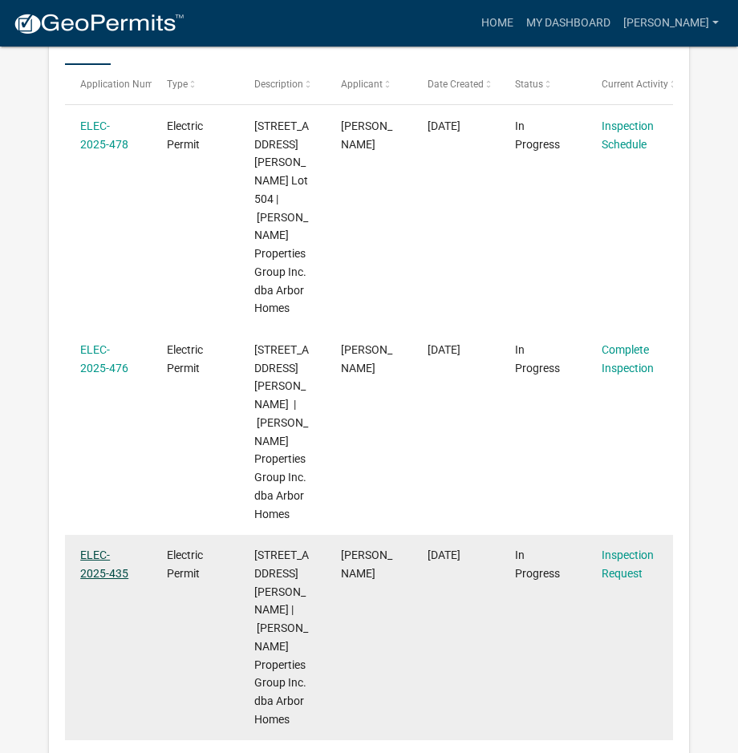
click at [121, 549] on link "ELEC-2025-435" at bounding box center [104, 564] width 48 height 31
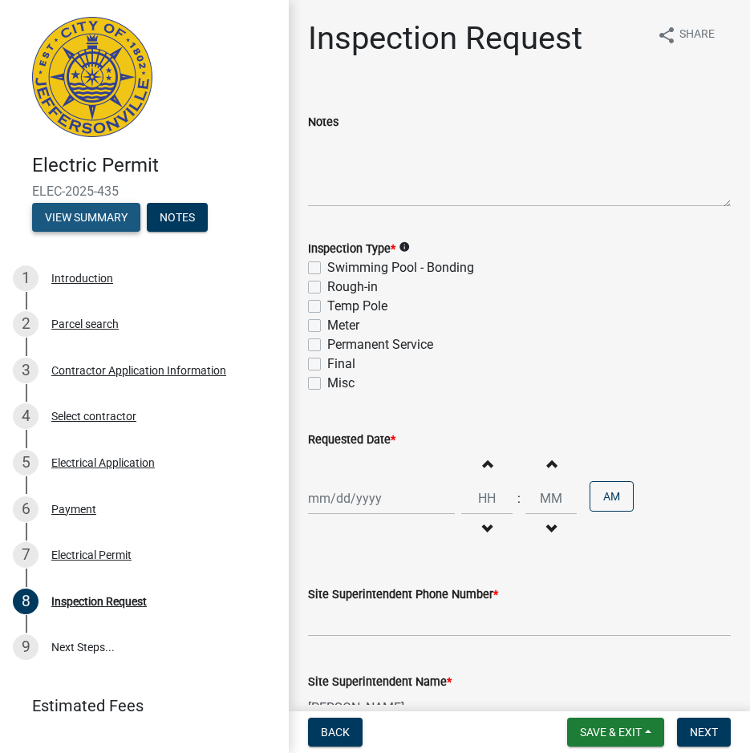
click at [124, 212] on button "View Summary" at bounding box center [86, 217] width 108 height 29
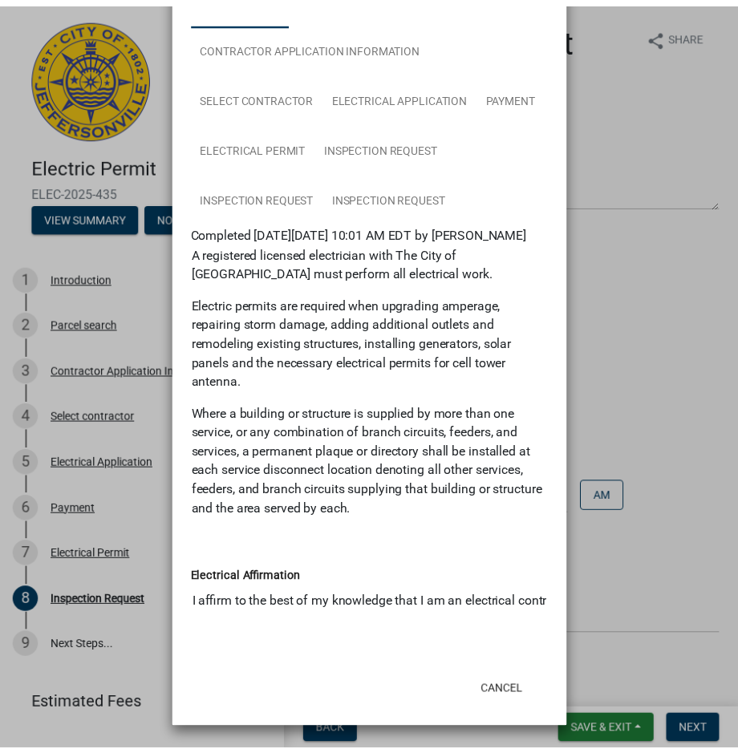
scroll to position [154, 0]
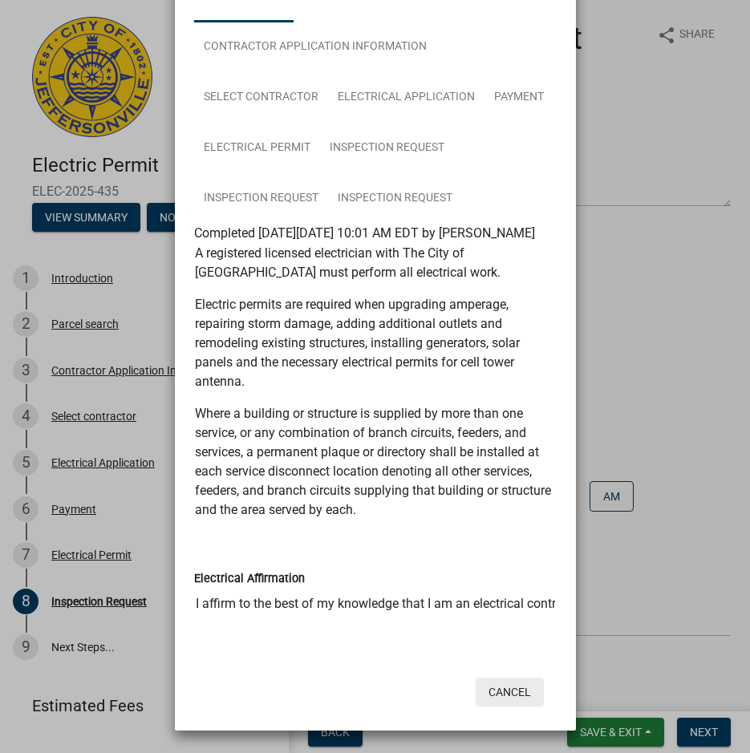
click at [501, 695] on button "Cancel" at bounding box center [510, 692] width 68 height 29
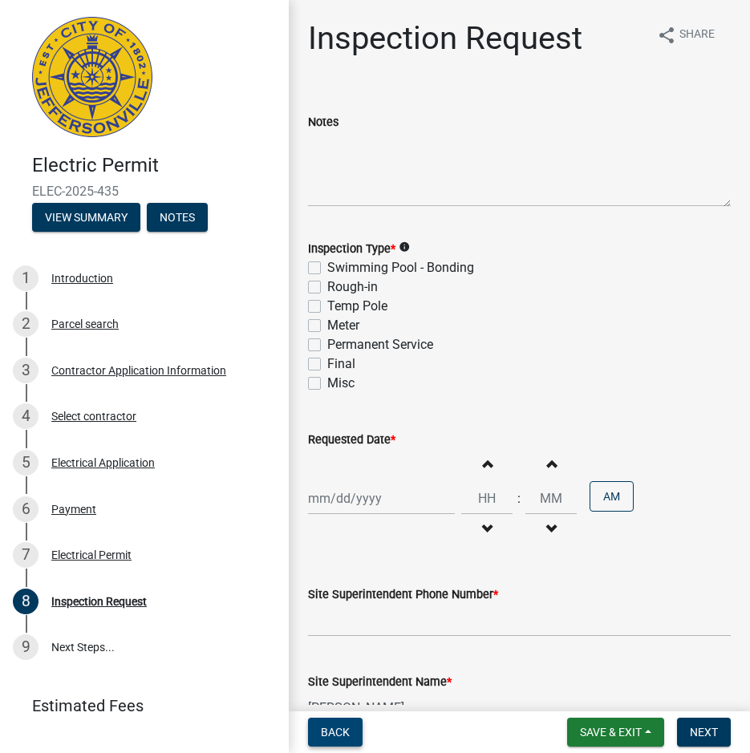
click at [342, 729] on span "Back" at bounding box center [335, 732] width 29 height 13
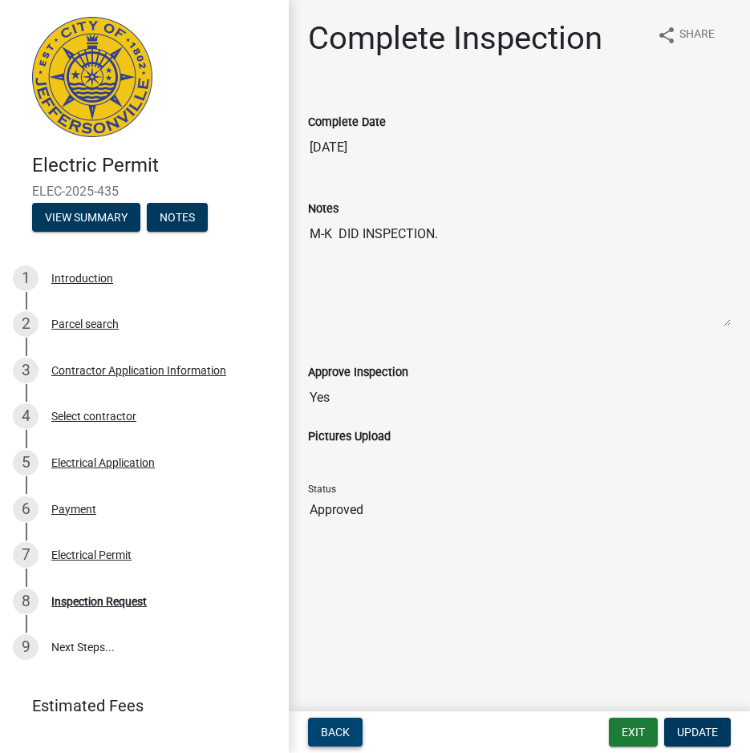
click at [339, 726] on span "Back" at bounding box center [335, 732] width 29 height 13
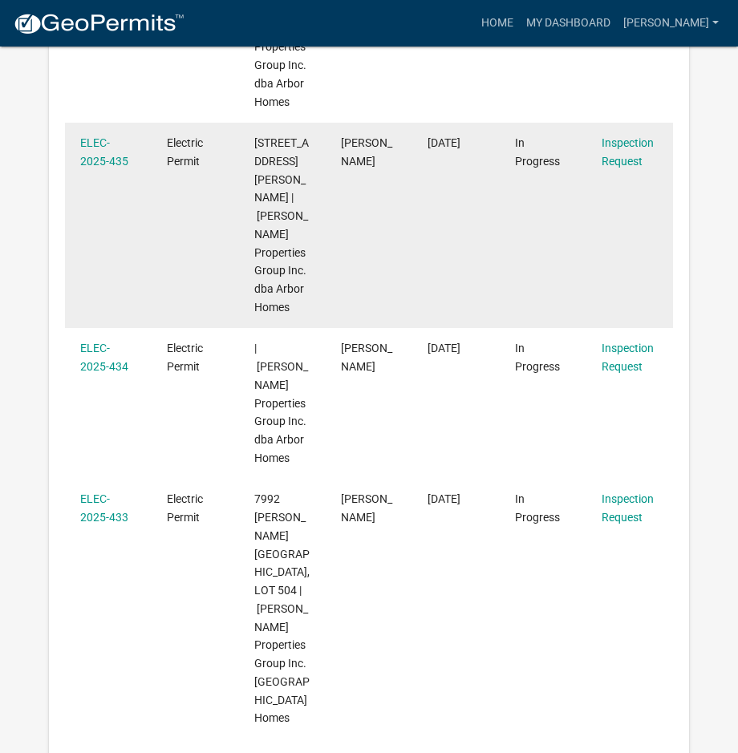
scroll to position [722, 0]
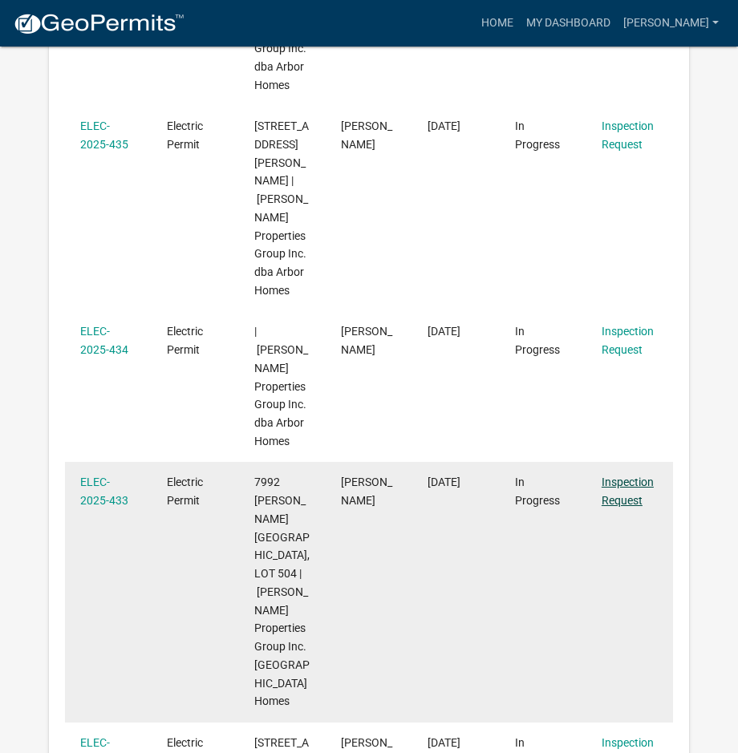
click at [619, 476] on link "Inspection Request" at bounding box center [628, 491] width 52 height 31
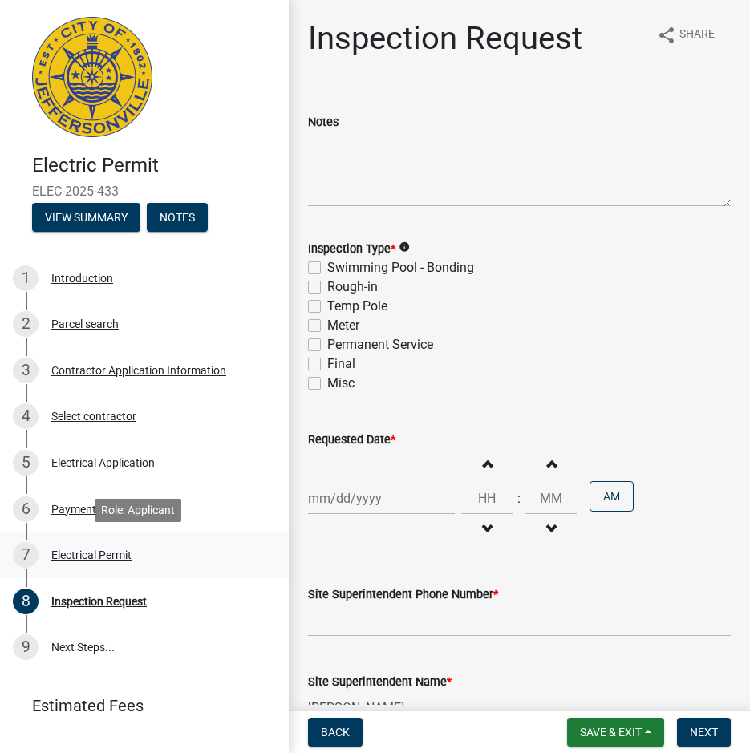
click at [89, 552] on div "Electrical Permit" at bounding box center [91, 554] width 80 height 11
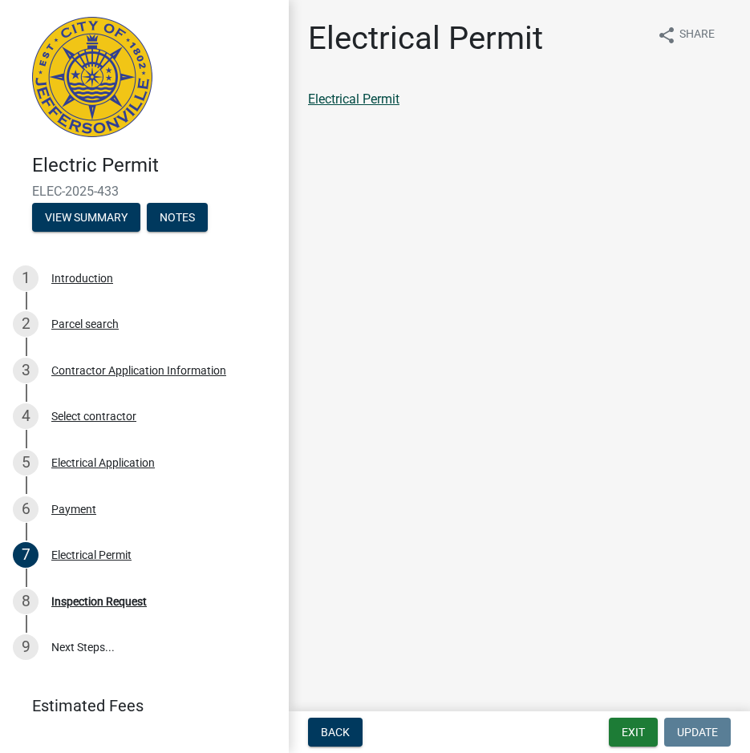
click at [356, 100] on link "Electrical Permit" at bounding box center [353, 98] width 91 height 15
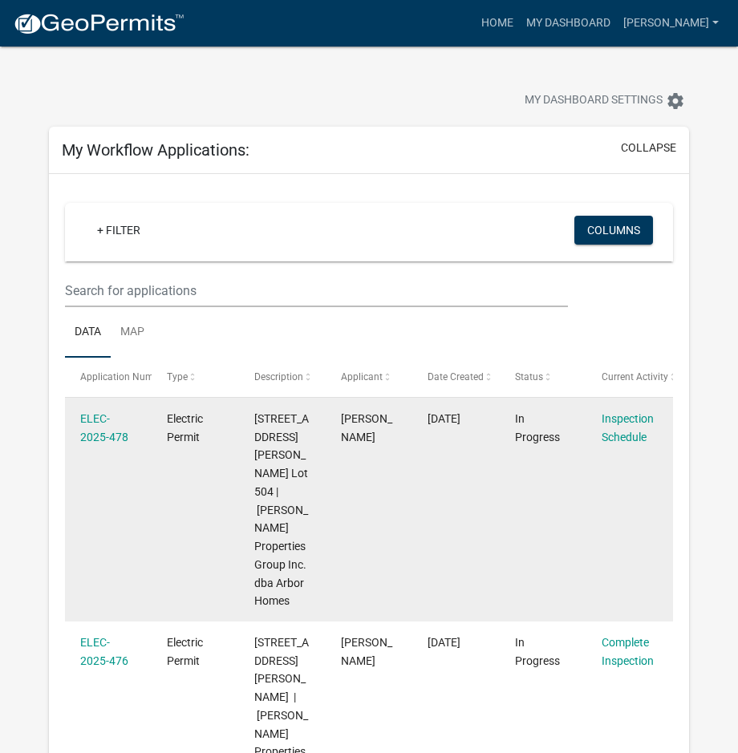
click at [599, 569] on datatable-body-cell "Inspection Schedule" at bounding box center [629, 510] width 87 height 224
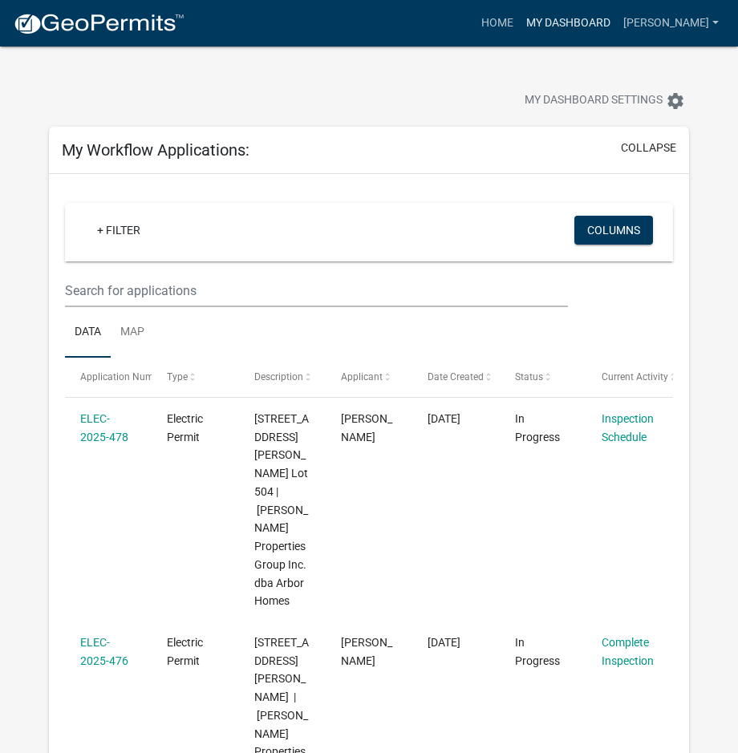
click at [554, 27] on link "My Dashboard" at bounding box center [568, 23] width 97 height 30
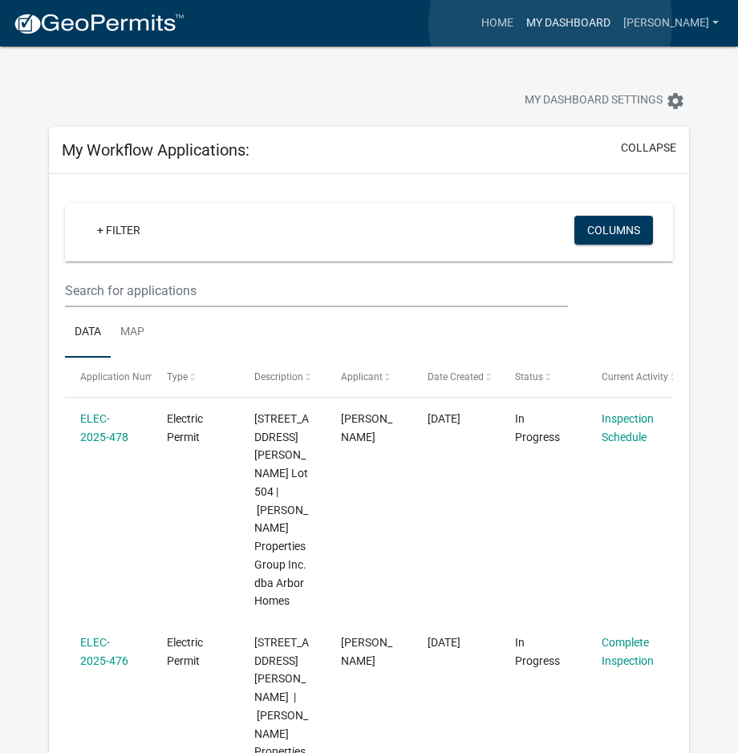
click at [550, 22] on link "My Dashboard" at bounding box center [568, 23] width 97 height 30
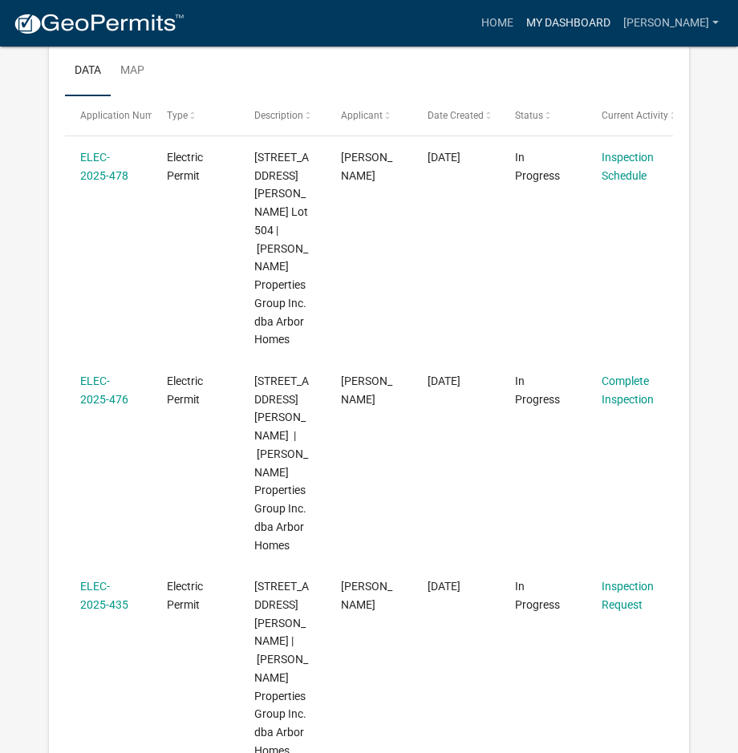
scroll to position [297, 0]
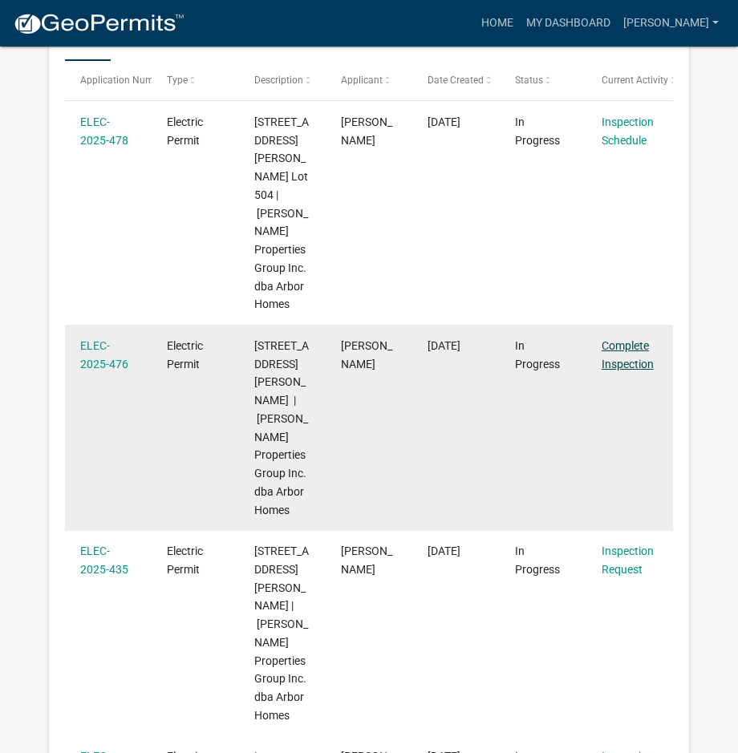
click at [630, 339] on link "Complete Inspection" at bounding box center [628, 354] width 52 height 31
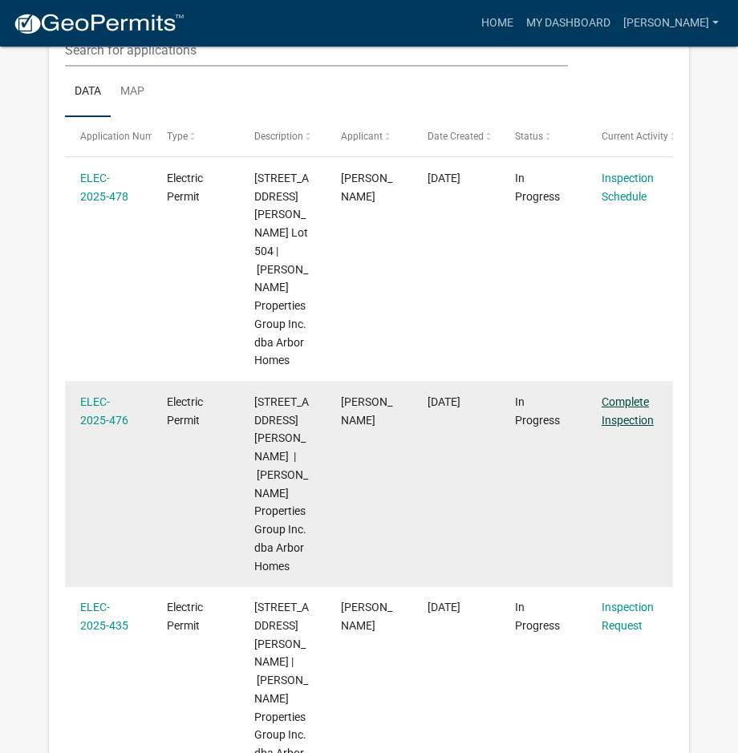
scroll to position [213, 0]
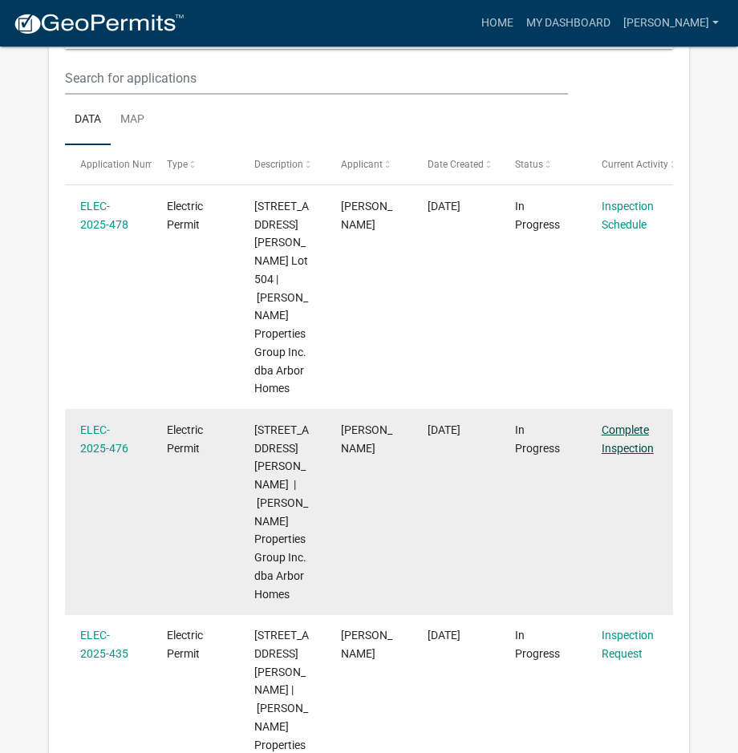
click at [634, 423] on link "Complete Inspection" at bounding box center [628, 438] width 52 height 31
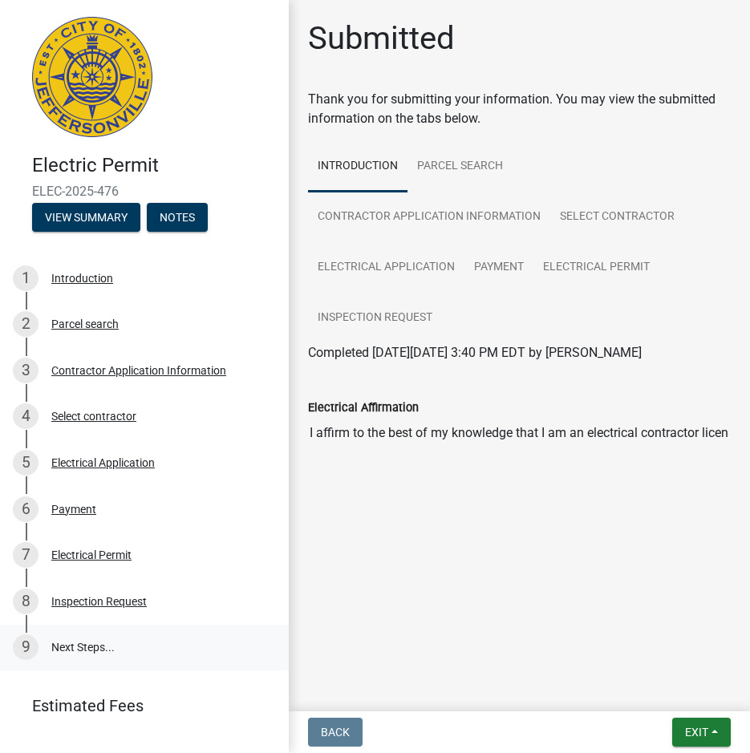
click at [93, 645] on link "9 Next Steps..." at bounding box center [144, 648] width 289 height 47
click at [99, 602] on div "Inspection Request" at bounding box center [98, 601] width 95 height 11
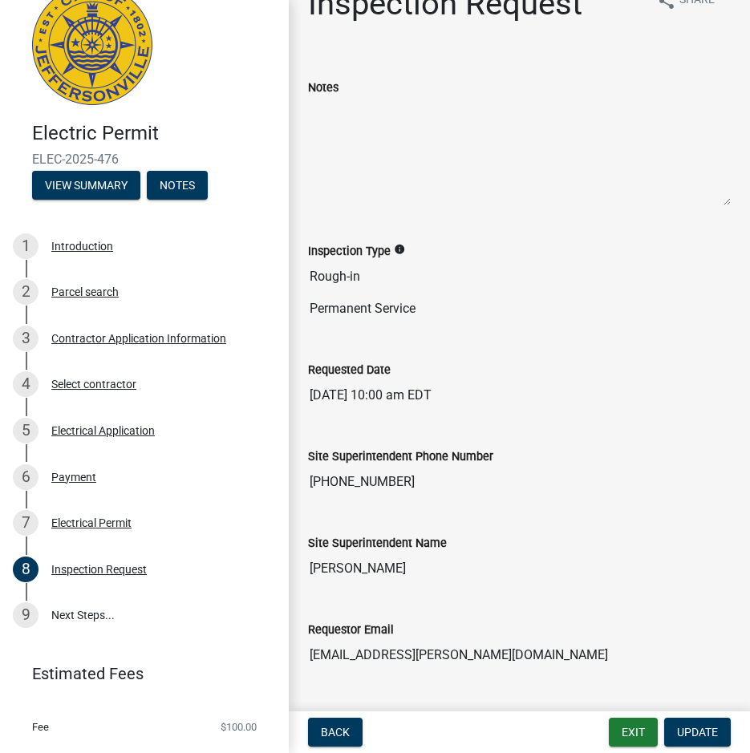
scroll to position [67, 0]
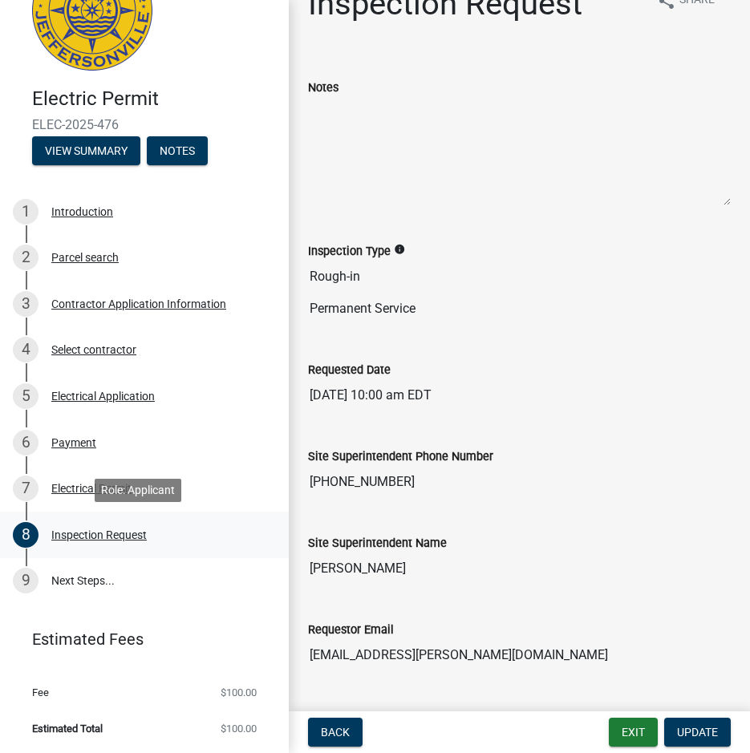
click at [128, 536] on div "Inspection Request" at bounding box center [98, 534] width 95 height 11
click at [123, 533] on div "Inspection Request" at bounding box center [98, 534] width 95 height 11
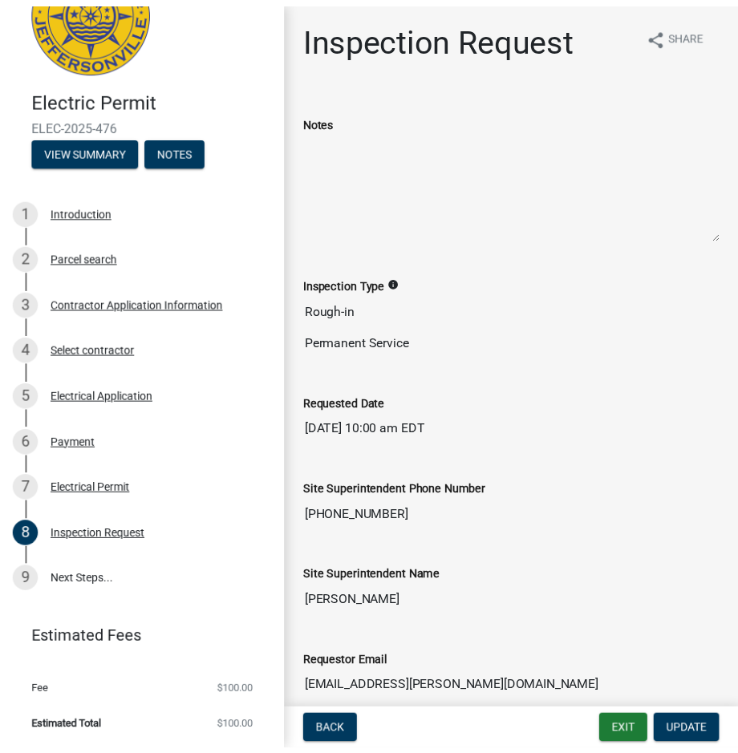
scroll to position [0, 0]
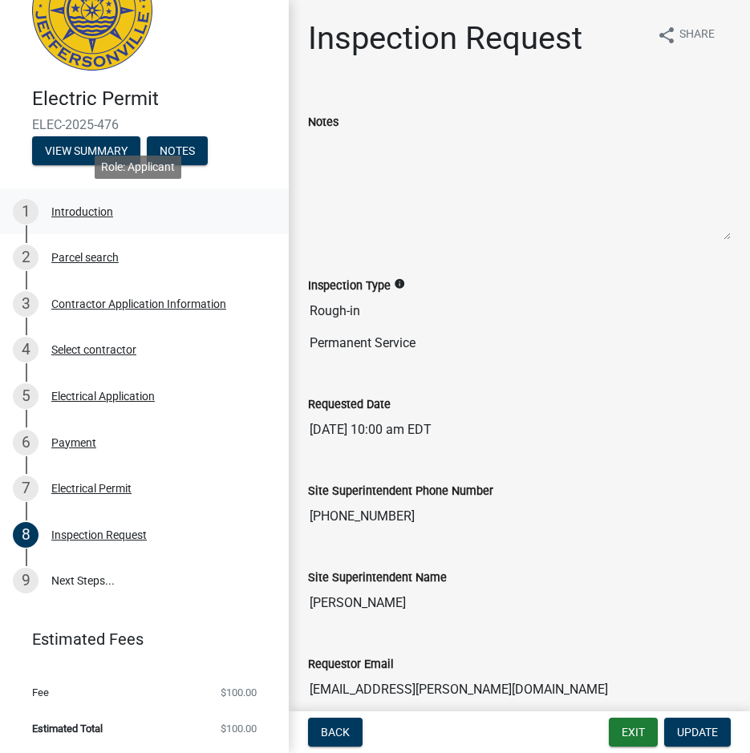
click at [79, 207] on div "Introduction" at bounding box center [82, 211] width 62 height 11
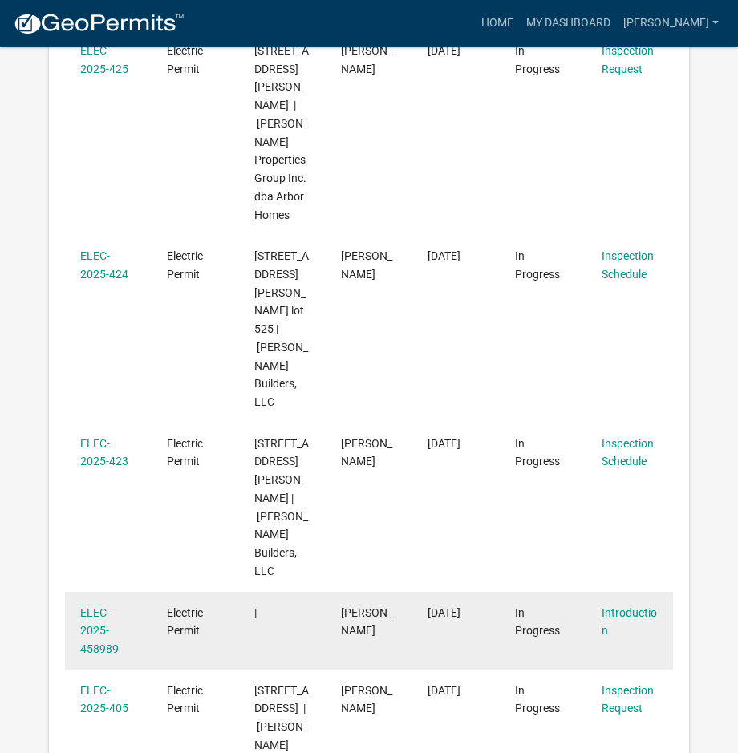
scroll to position [1416, 0]
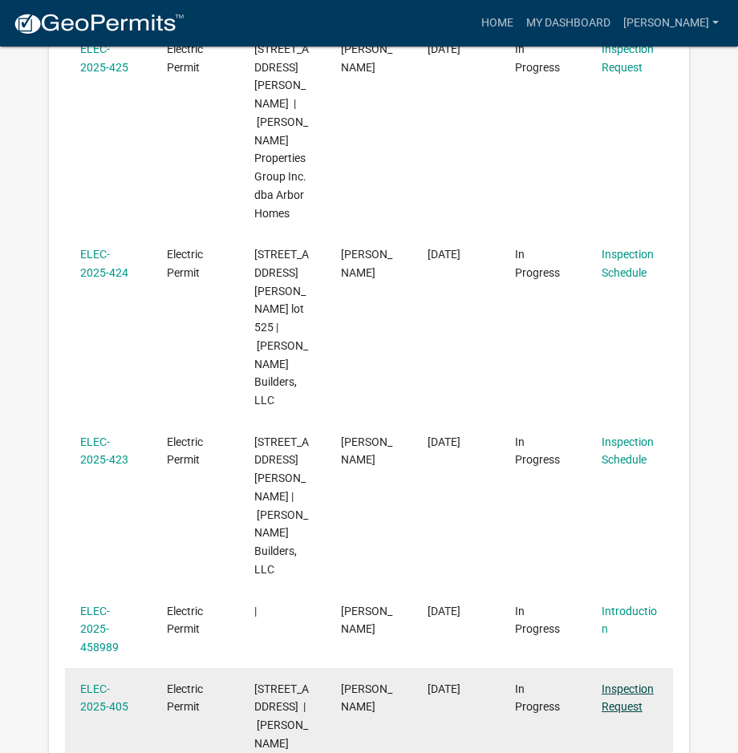
click at [617, 683] on link "Inspection Request" at bounding box center [628, 698] width 52 height 31
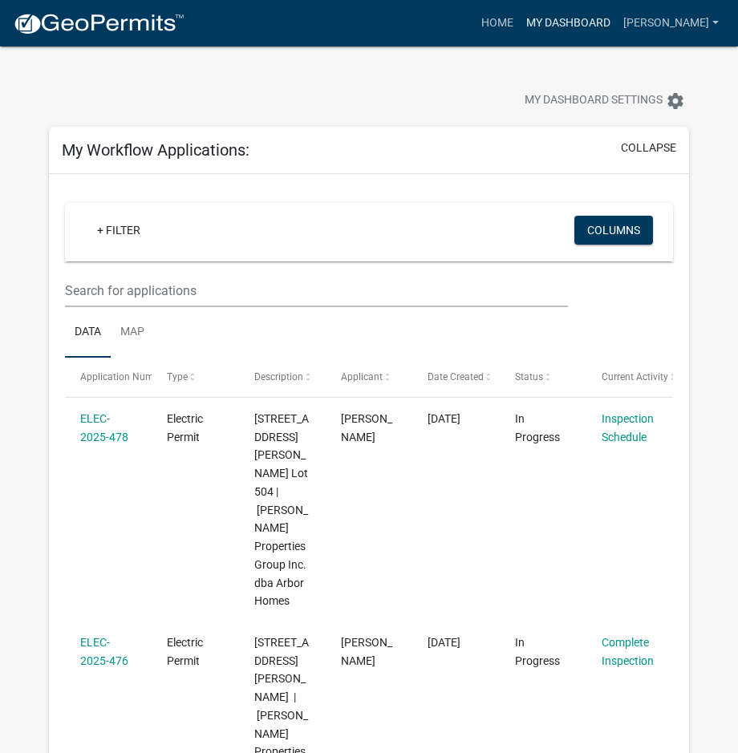
click at [545, 22] on link "My Dashboard" at bounding box center [568, 23] width 97 height 30
click at [489, 22] on link "Home" at bounding box center [497, 23] width 45 height 30
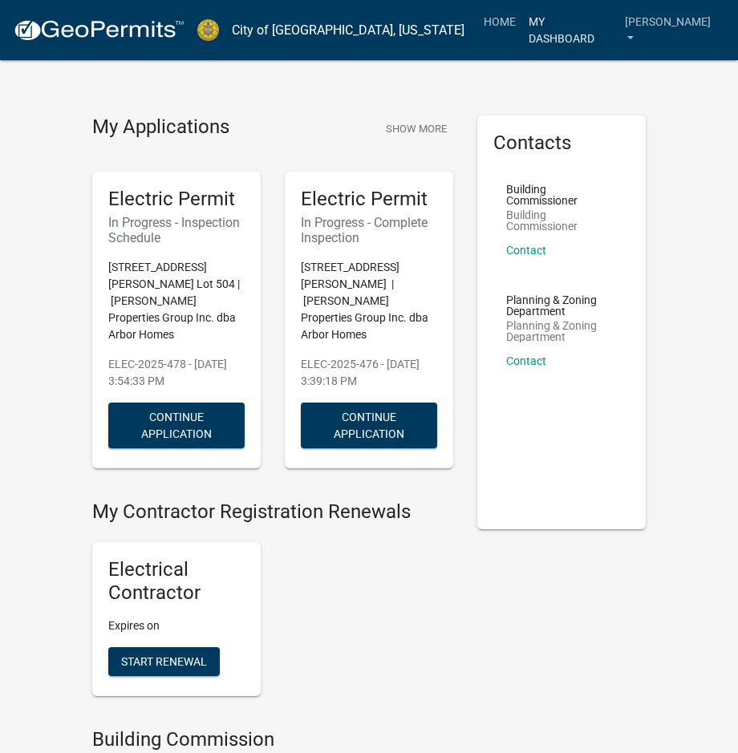
click at [569, 22] on link "My Dashboard" at bounding box center [570, 29] width 96 height 47
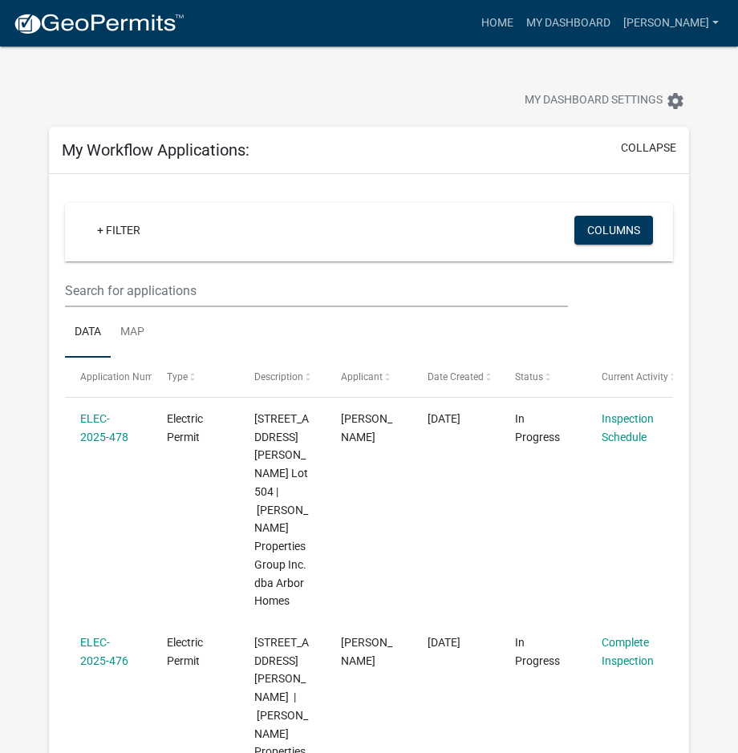
click at [403, 90] on div at bounding box center [230, 102] width 387 height 35
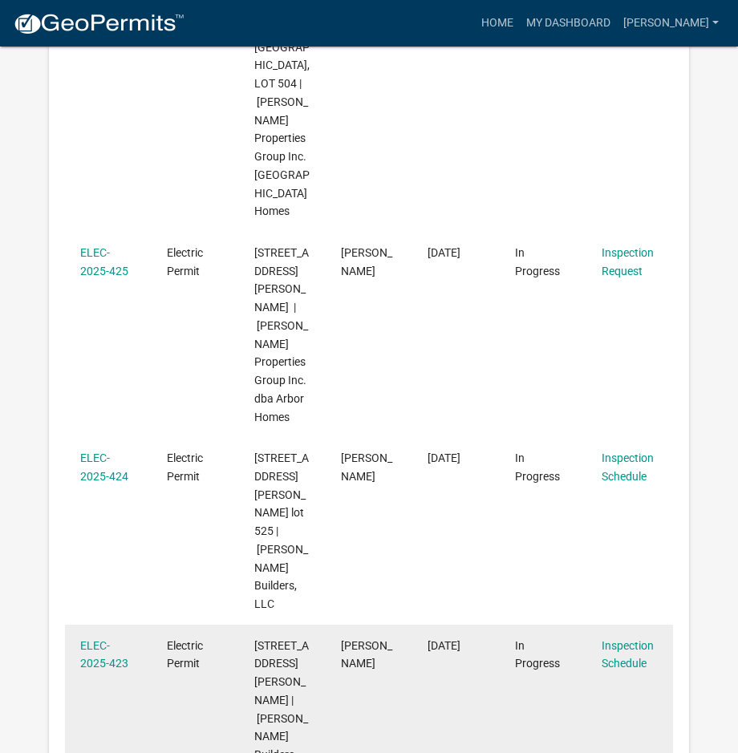
scroll to position [1203, 0]
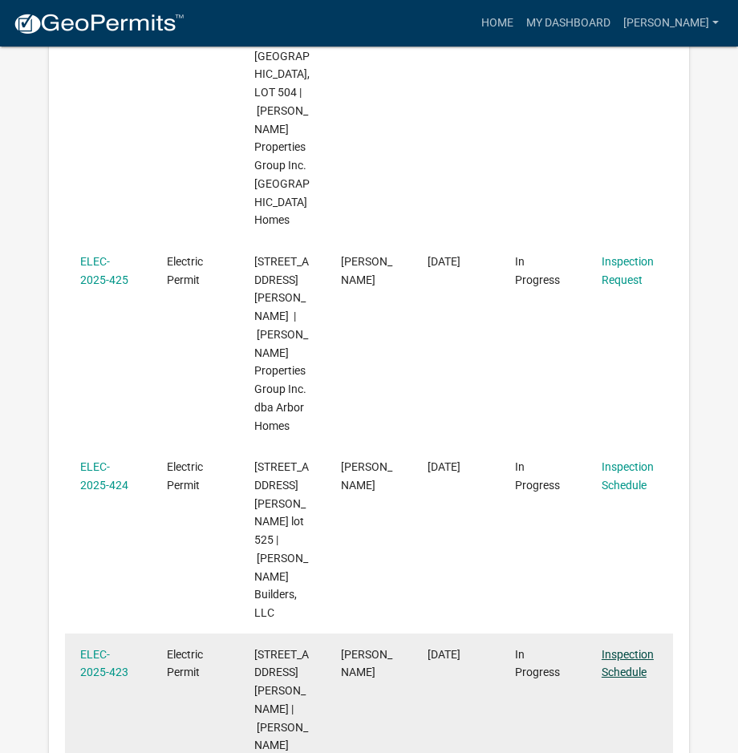
click at [642, 648] on link "Inspection Schedule" at bounding box center [628, 663] width 52 height 31
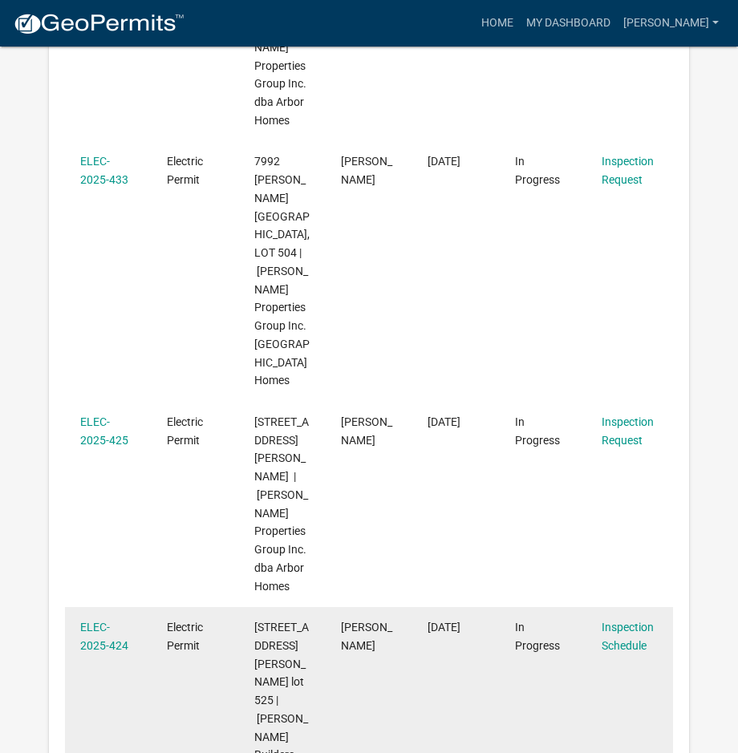
scroll to position [1015, 0]
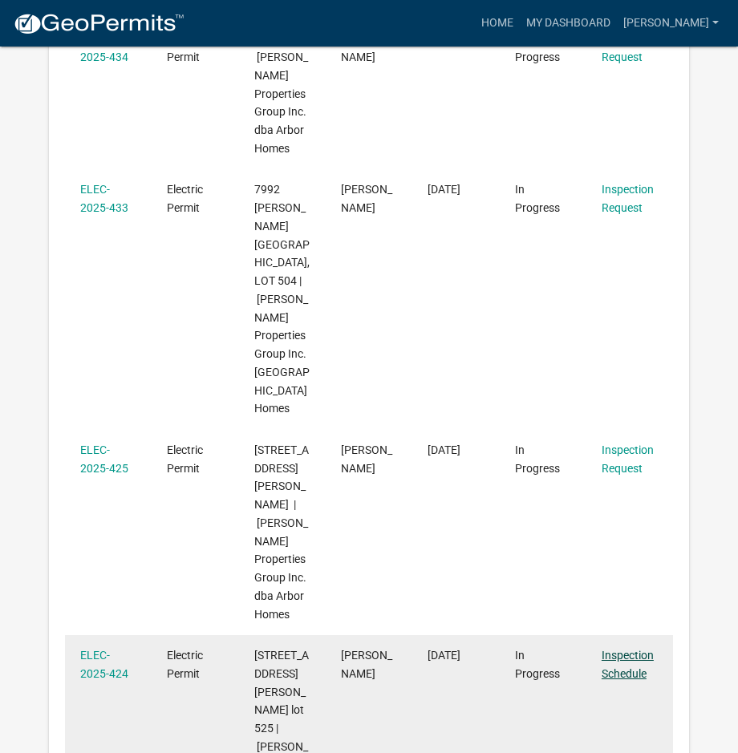
click at [627, 649] on link "Inspection Schedule" at bounding box center [628, 664] width 52 height 31
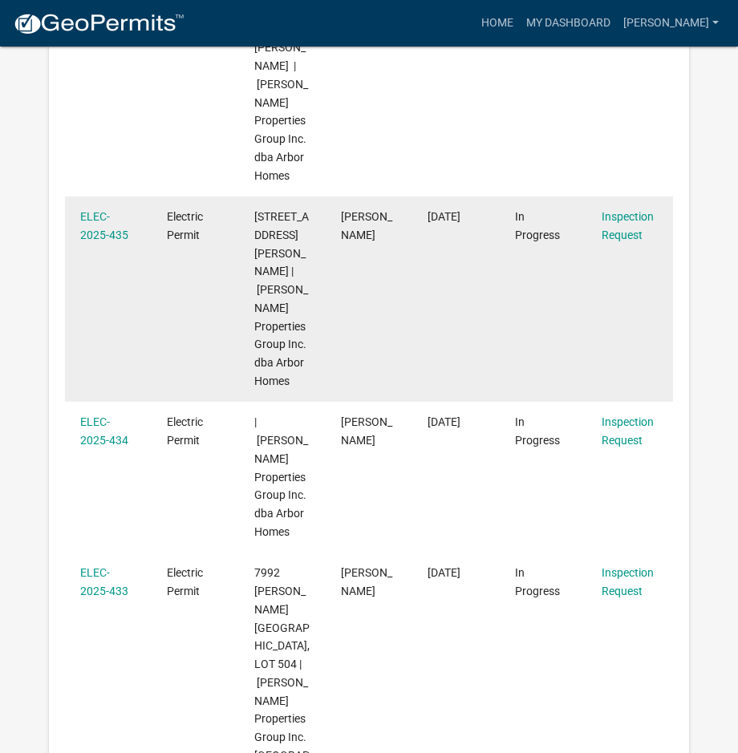
scroll to position [642, 0]
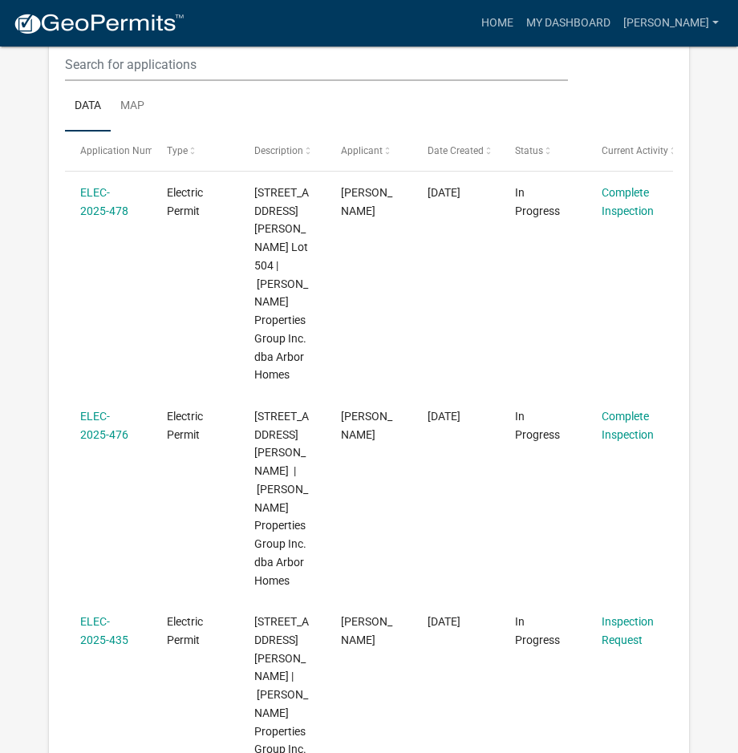
scroll to position [247, 0]
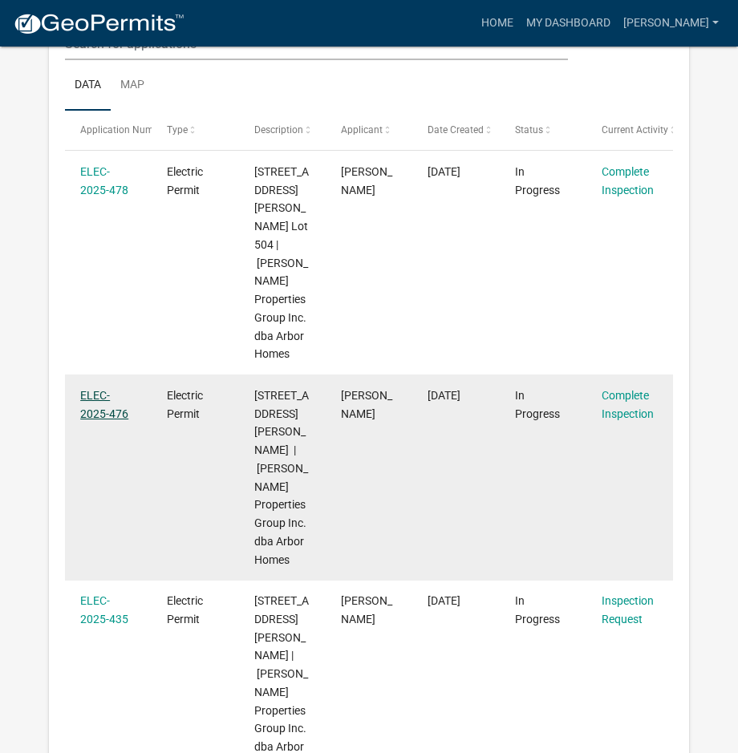
click at [98, 389] on link "ELEC-2025-476" at bounding box center [104, 404] width 48 height 31
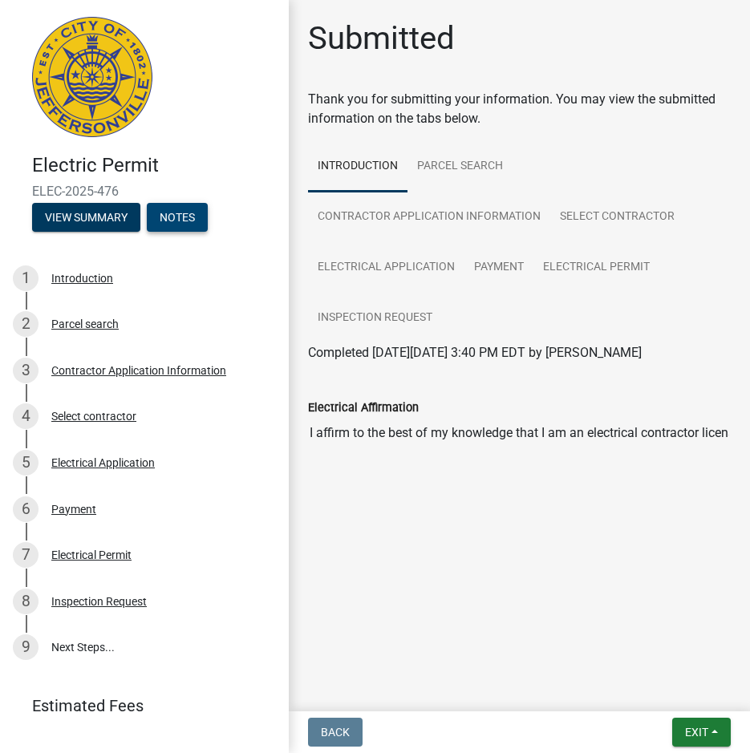
click at [184, 217] on button "Notes" at bounding box center [177, 217] width 61 height 29
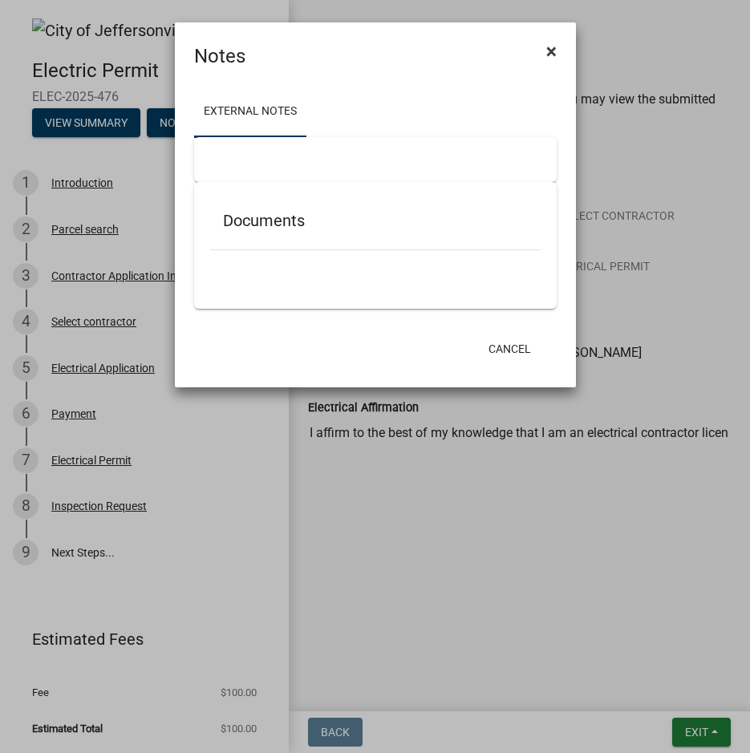
click at [552, 50] on span "×" at bounding box center [551, 51] width 10 height 22
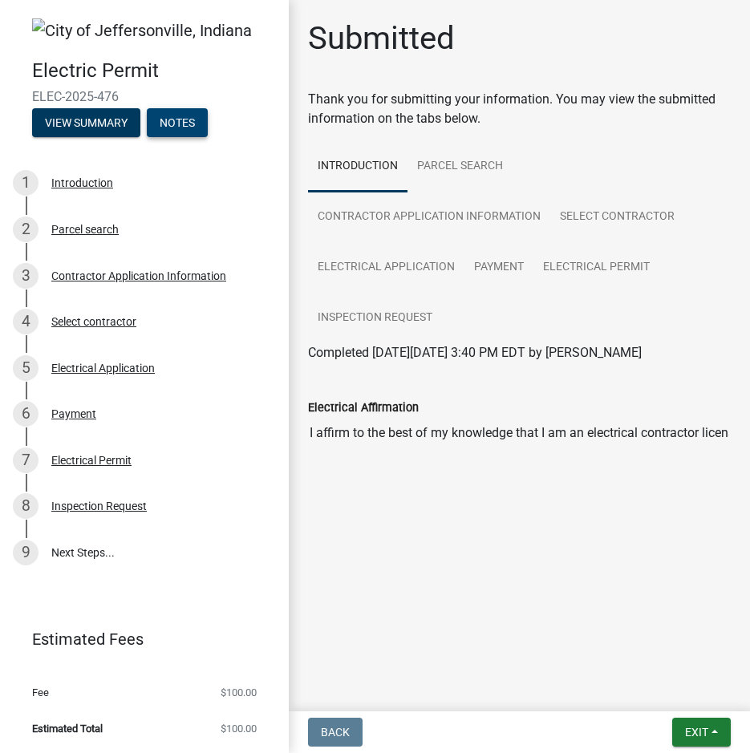
click at [187, 115] on button "Notes" at bounding box center [177, 122] width 61 height 29
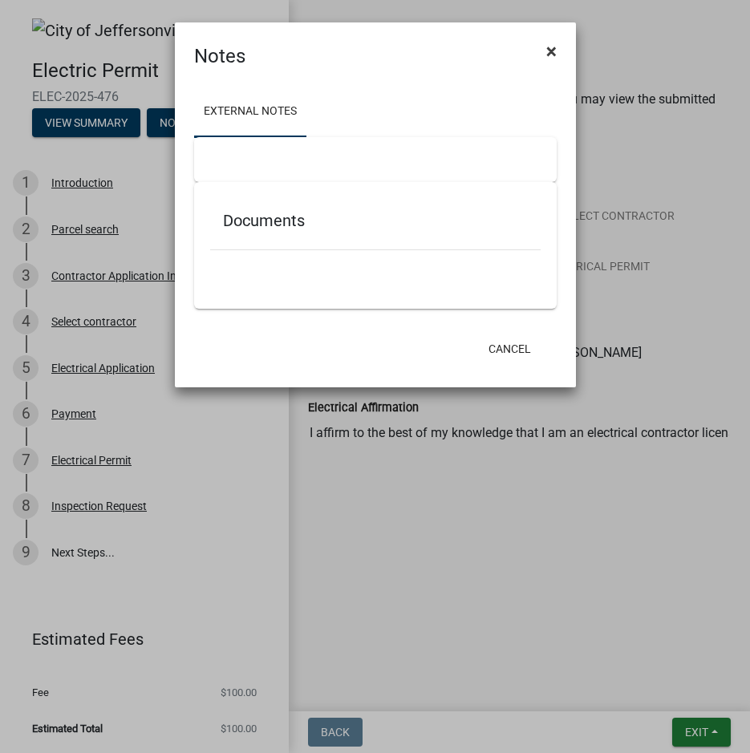
click at [548, 51] on span "×" at bounding box center [551, 51] width 10 height 22
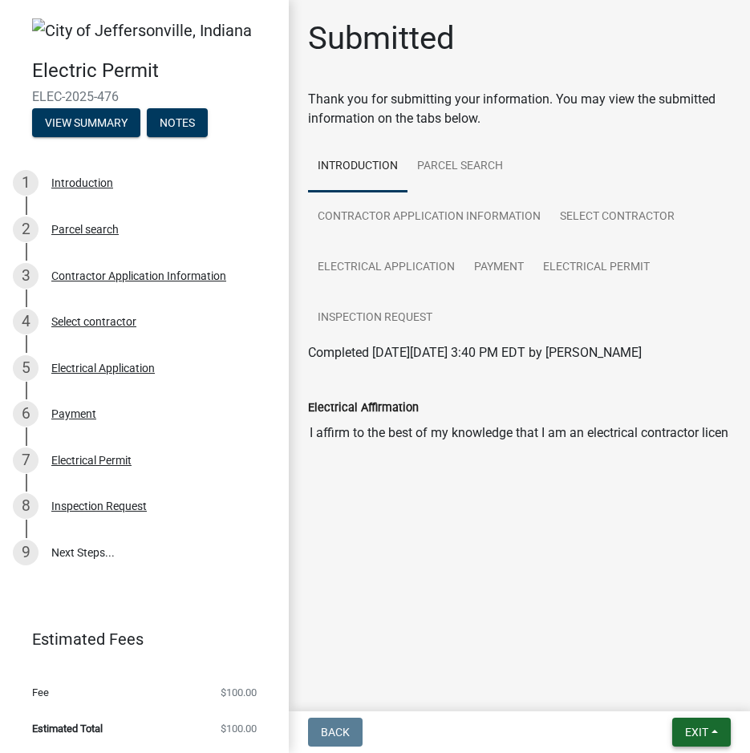
click at [691, 723] on button "Exit" at bounding box center [701, 732] width 59 height 29
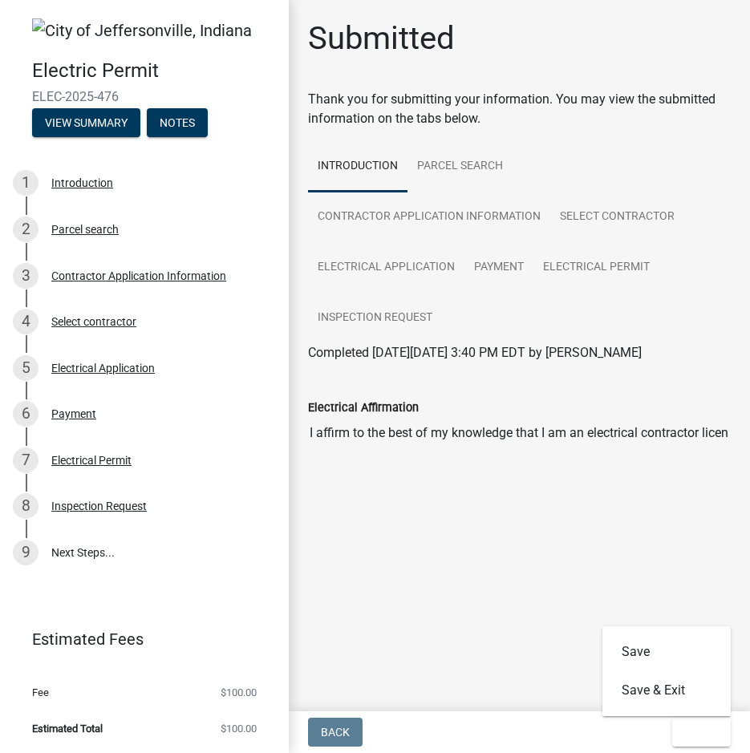
click at [565, 646] on main "Submitted Thank you for submitting your information. You may view the submitted…" at bounding box center [519, 352] width 461 height 705
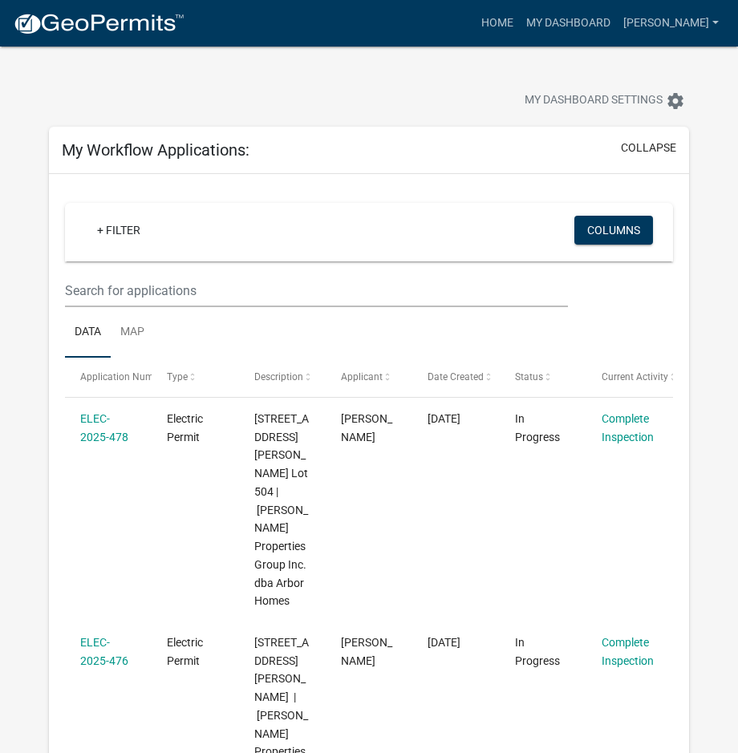
click at [586, 338] on ul "Data Map" at bounding box center [369, 332] width 608 height 51
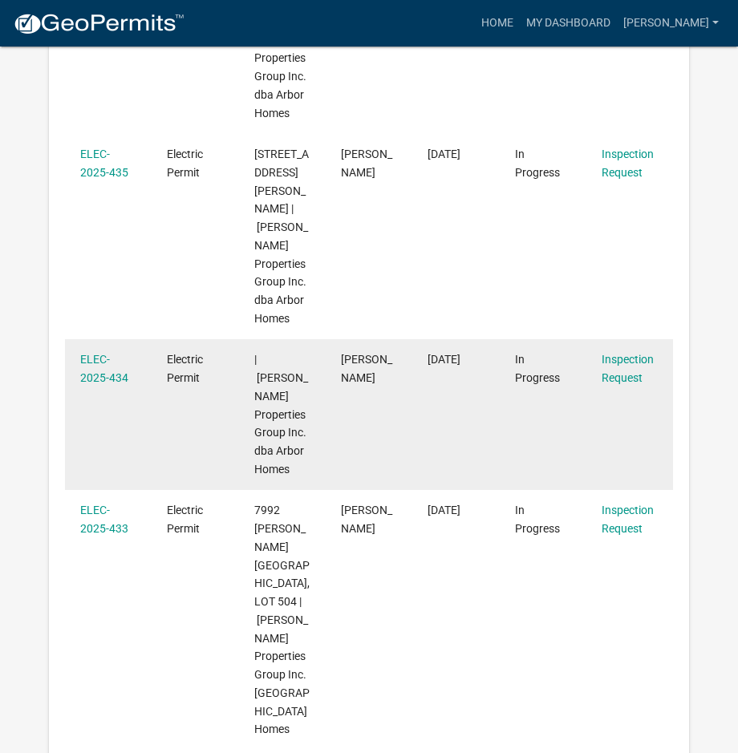
scroll to position [722, 0]
